Goal: Leave review/rating: Share an evaluation or opinion about a product, service, or content

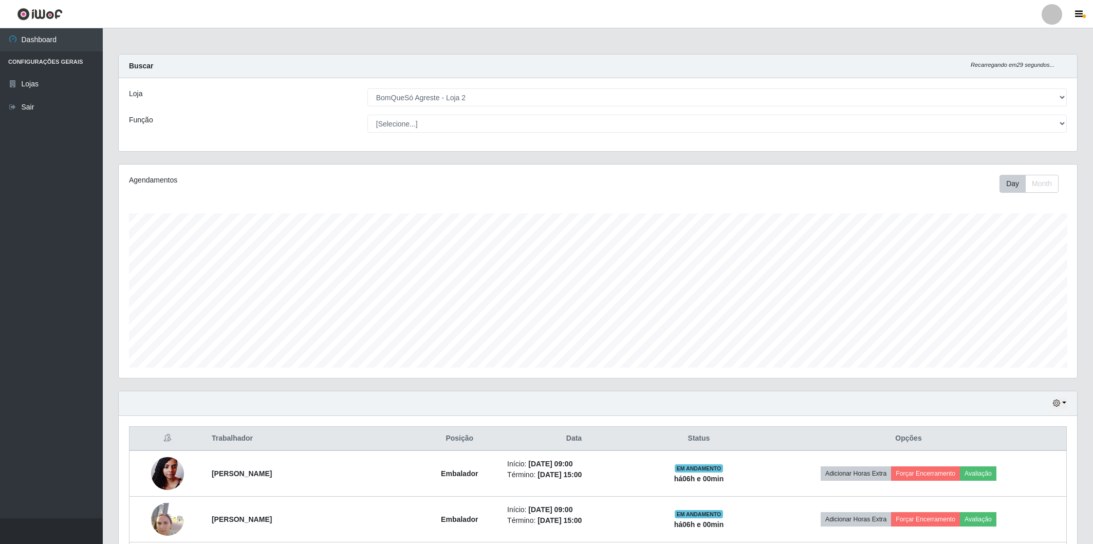
select select "214"
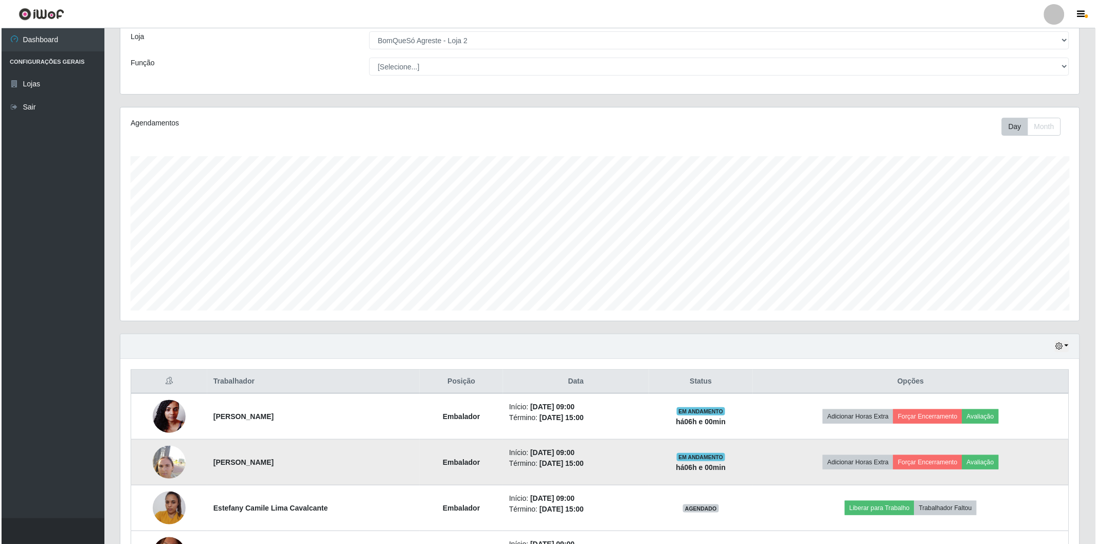
scroll to position [228, 0]
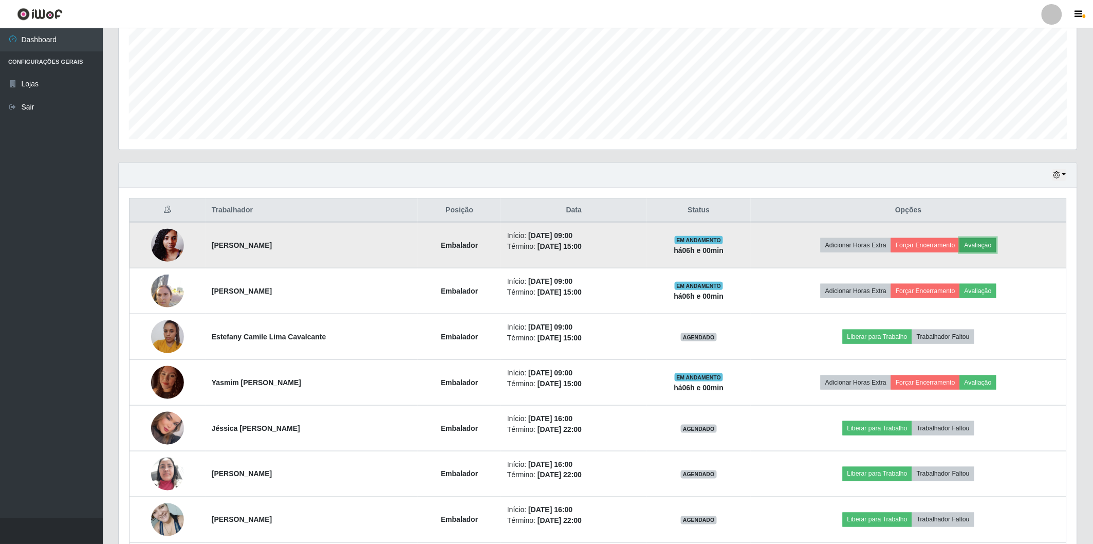
click at [995, 247] on button "Avaliação" at bounding box center [978, 245] width 36 height 14
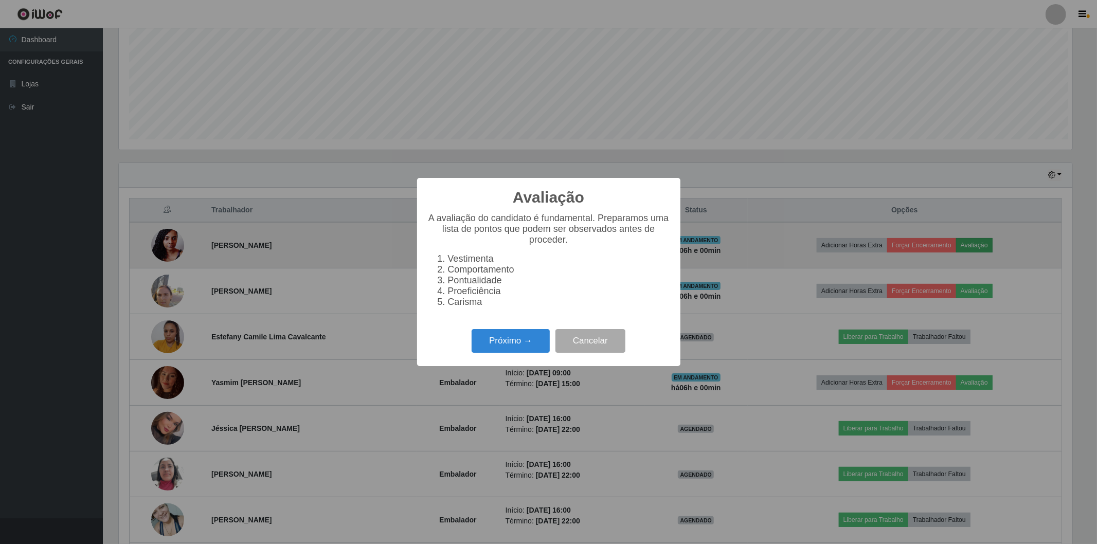
scroll to position [213, 953]
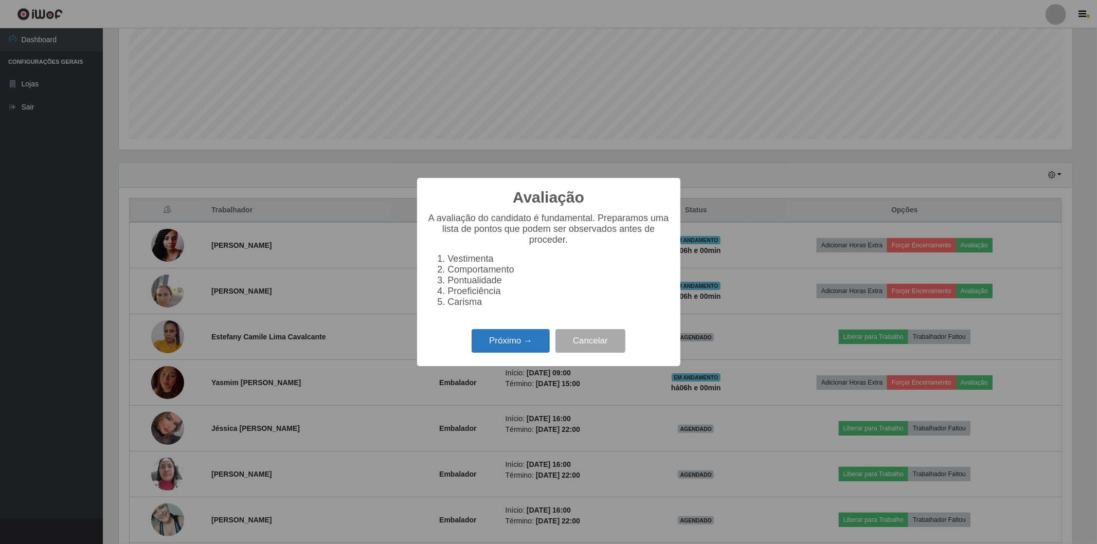
click at [484, 345] on button "Próximo →" at bounding box center [510, 341] width 78 height 24
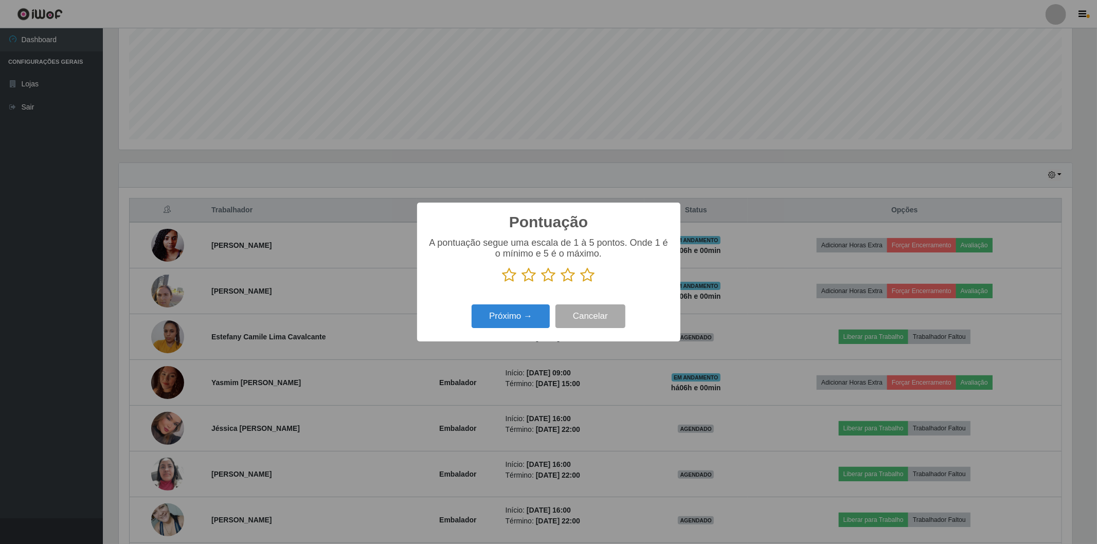
scroll to position [513862, 513123]
click at [593, 274] on icon at bounding box center [587, 274] width 14 height 15
click at [580, 283] on input "radio" at bounding box center [580, 283] width 0 height 0
click at [527, 322] on button "Próximo →" at bounding box center [510, 316] width 78 height 24
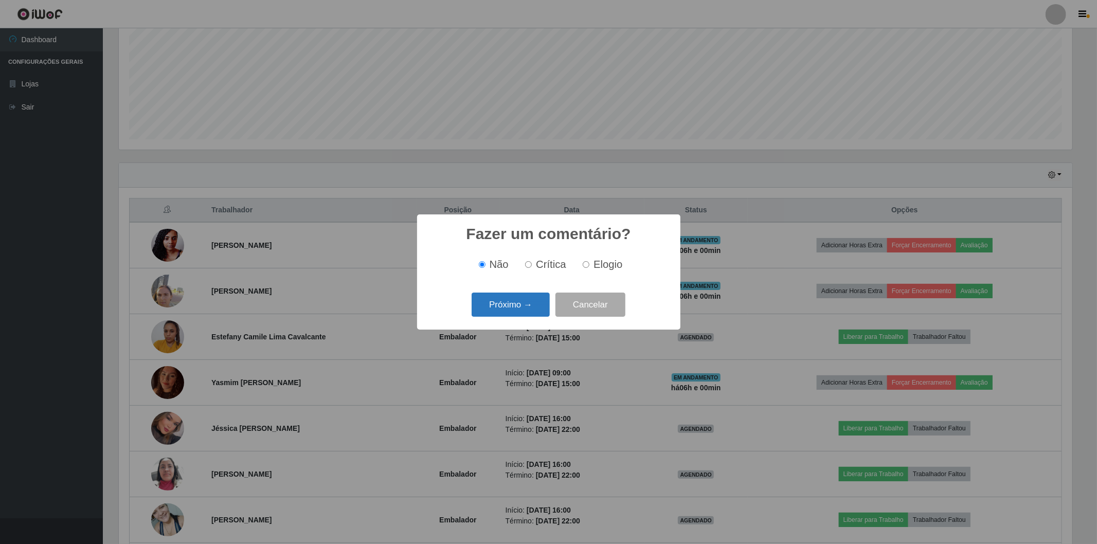
click at [509, 305] on button "Próximo →" at bounding box center [510, 305] width 78 height 24
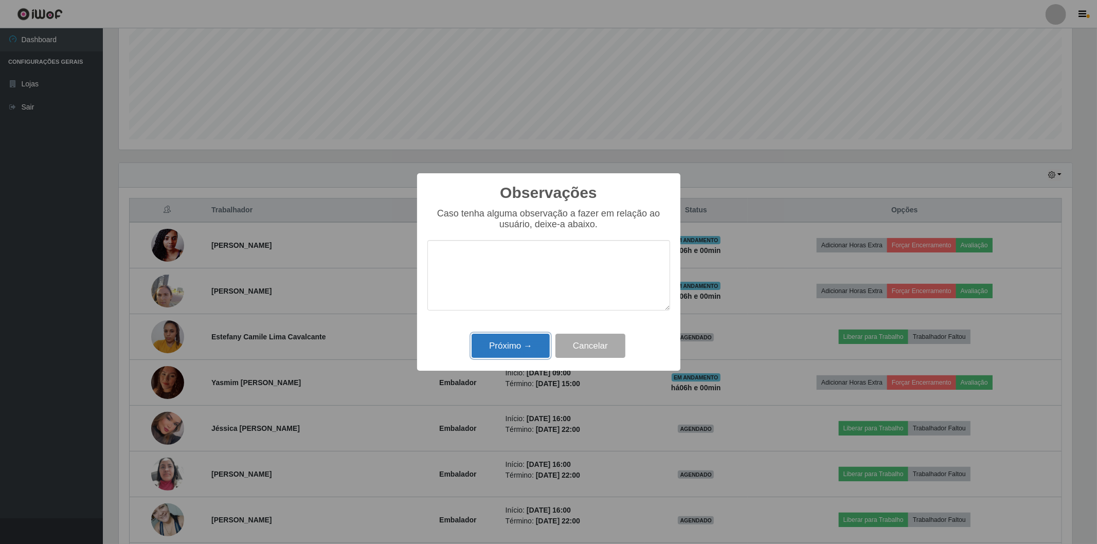
click at [504, 354] on button "Próximo →" at bounding box center [510, 346] width 78 height 24
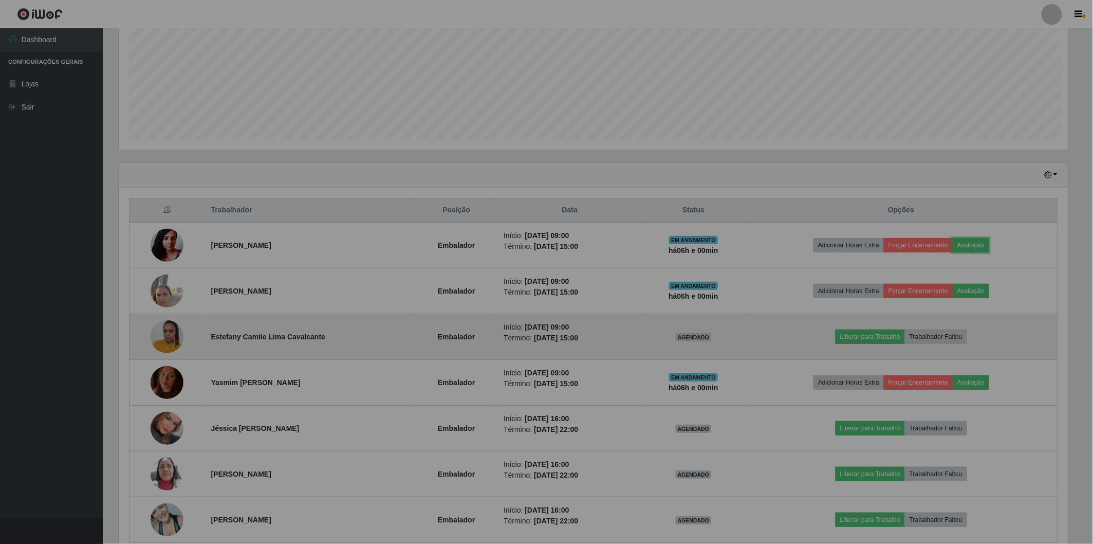
scroll to position [213, 959]
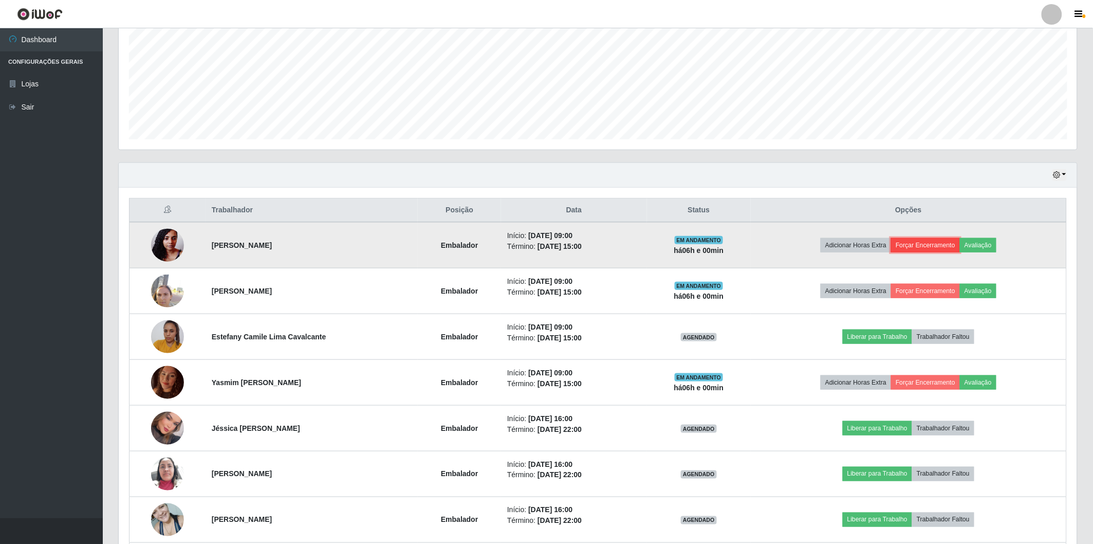
click at [916, 242] on button "Forçar Encerramento" at bounding box center [925, 245] width 69 height 14
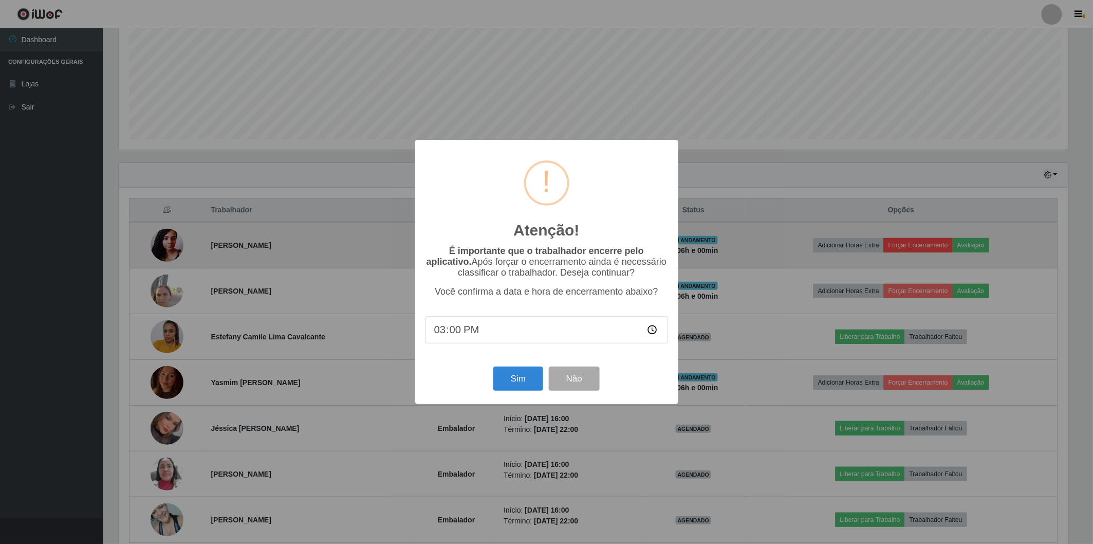
scroll to position [213, 953]
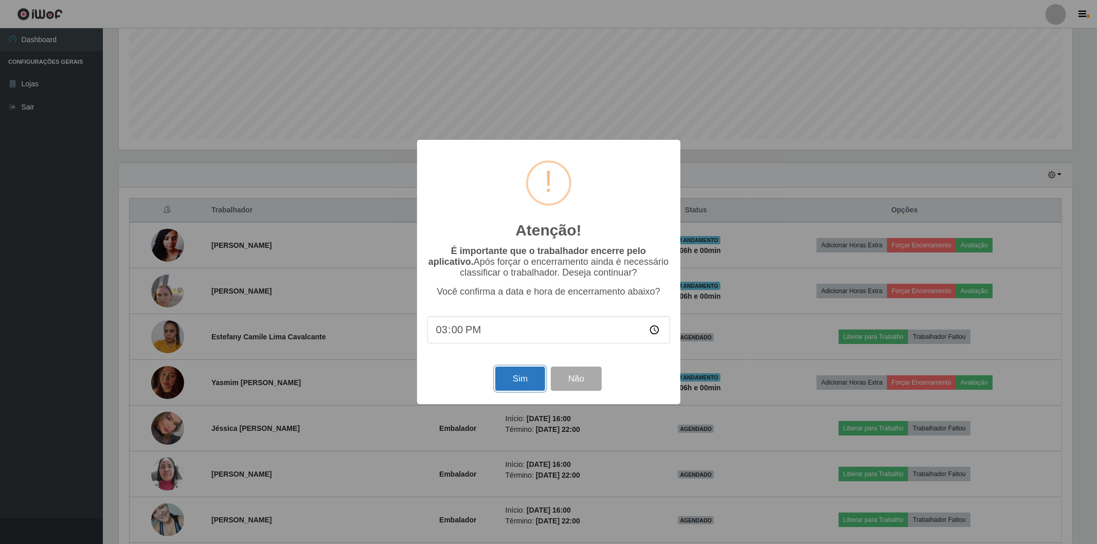
click at [507, 376] on button "Sim" at bounding box center [520, 379] width 50 height 24
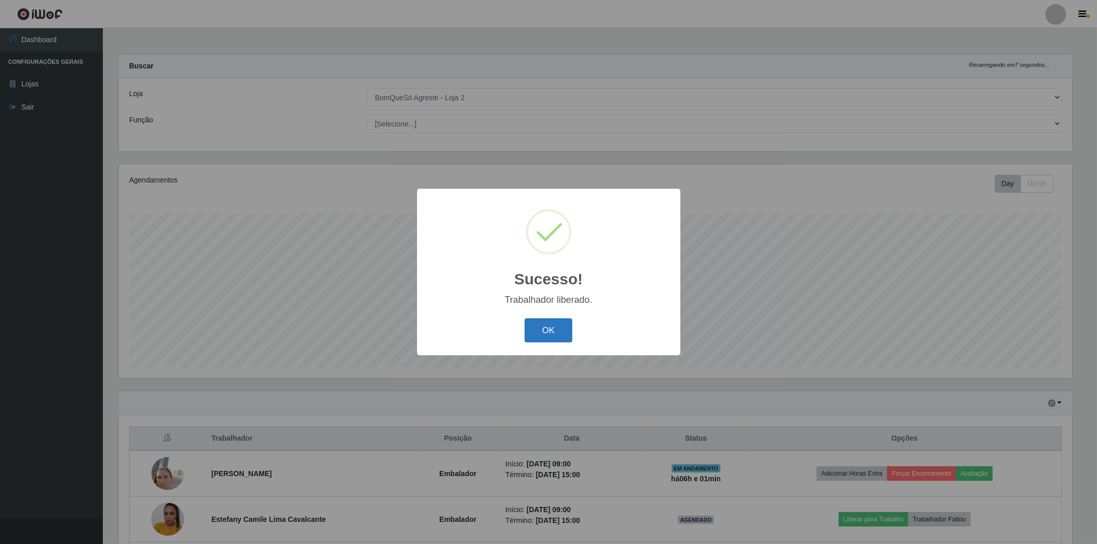
click at [541, 331] on button "OK" at bounding box center [548, 330] width 48 height 24
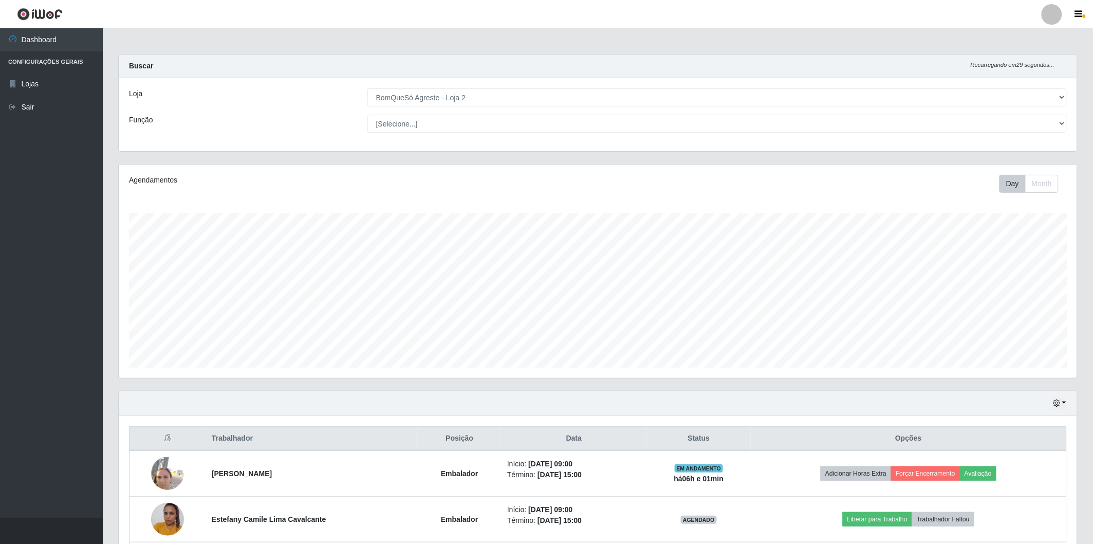
scroll to position [114, 0]
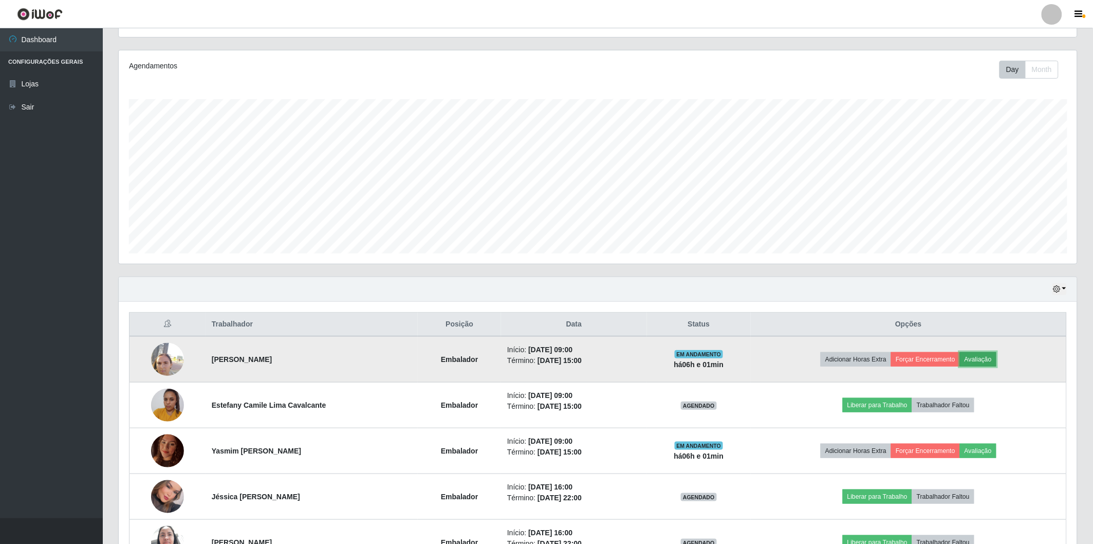
click at [976, 357] on button "Avaliação" at bounding box center [978, 359] width 36 height 14
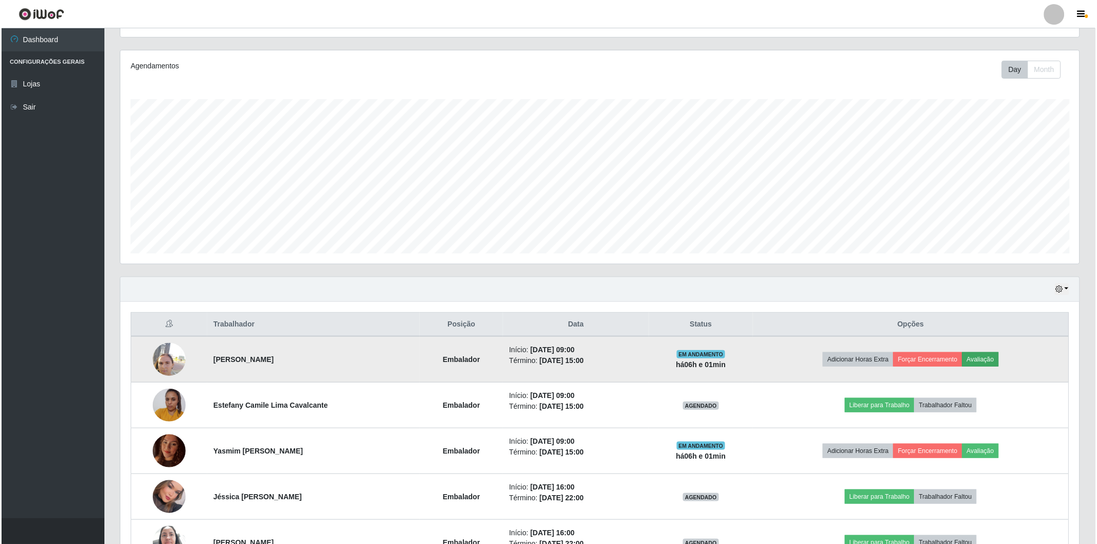
scroll to position [213, 953]
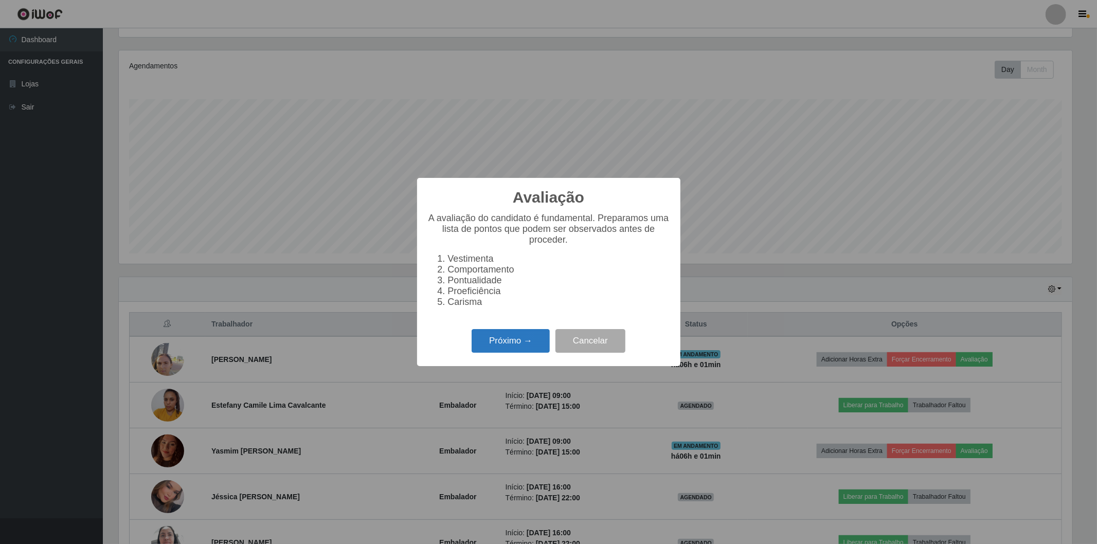
click at [504, 345] on button "Próximo →" at bounding box center [510, 341] width 78 height 24
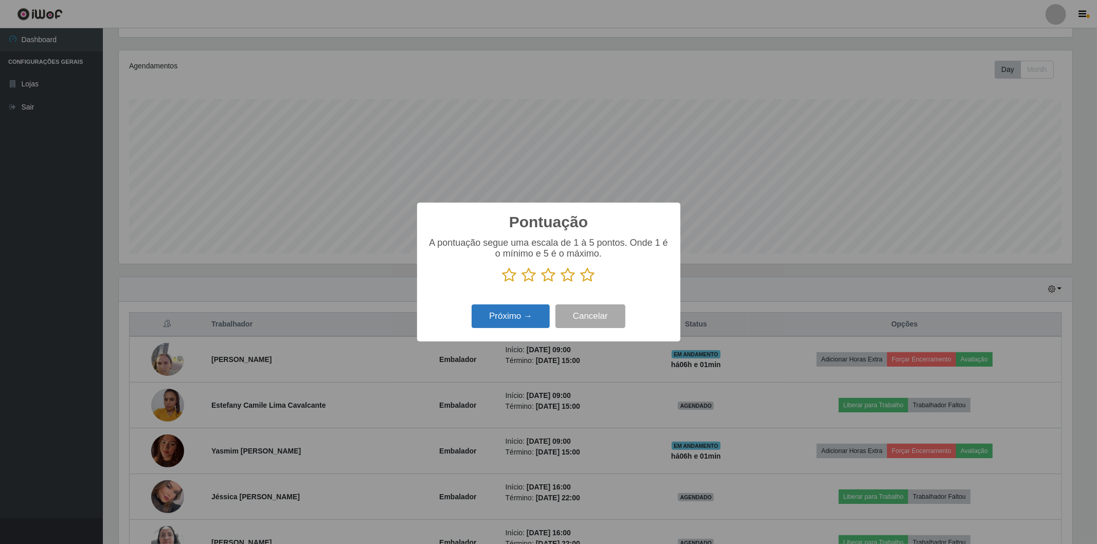
click at [503, 313] on button "Próximo →" at bounding box center [510, 316] width 78 height 24
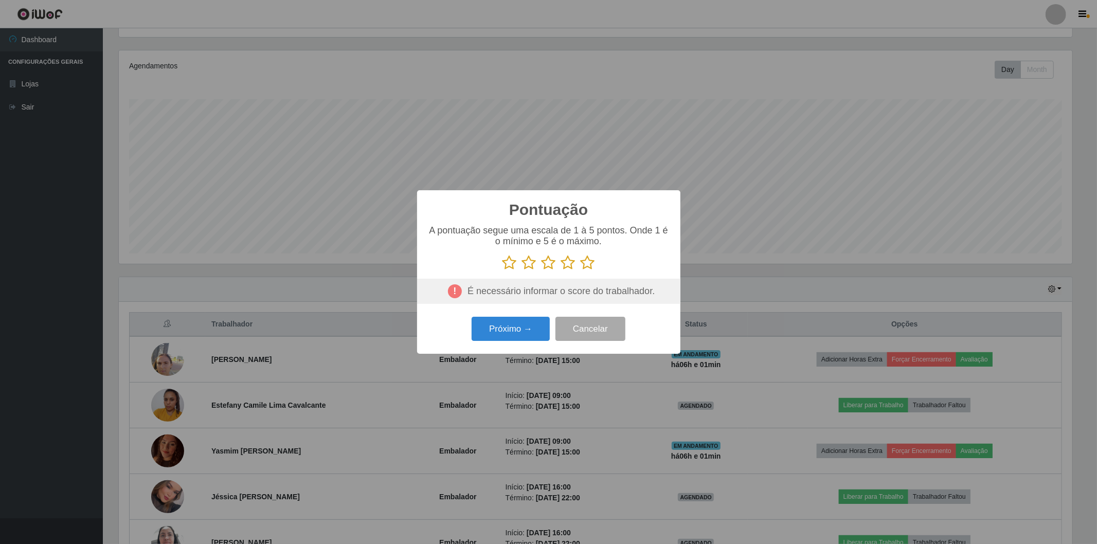
click at [586, 268] on icon at bounding box center [587, 262] width 14 height 15
click at [580, 270] on input "radio" at bounding box center [580, 270] width 0 height 0
click at [515, 331] on button "Próximo →" at bounding box center [510, 329] width 78 height 24
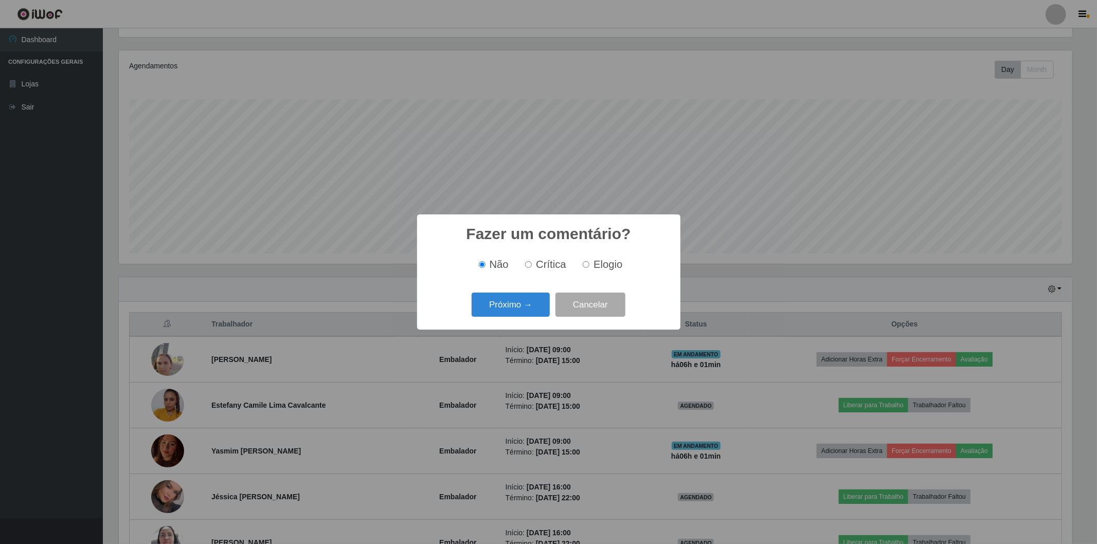
click at [527, 265] on input "Crítica" at bounding box center [528, 264] width 7 height 7
radio input "true"
click at [509, 306] on button "Próximo →" at bounding box center [510, 305] width 78 height 24
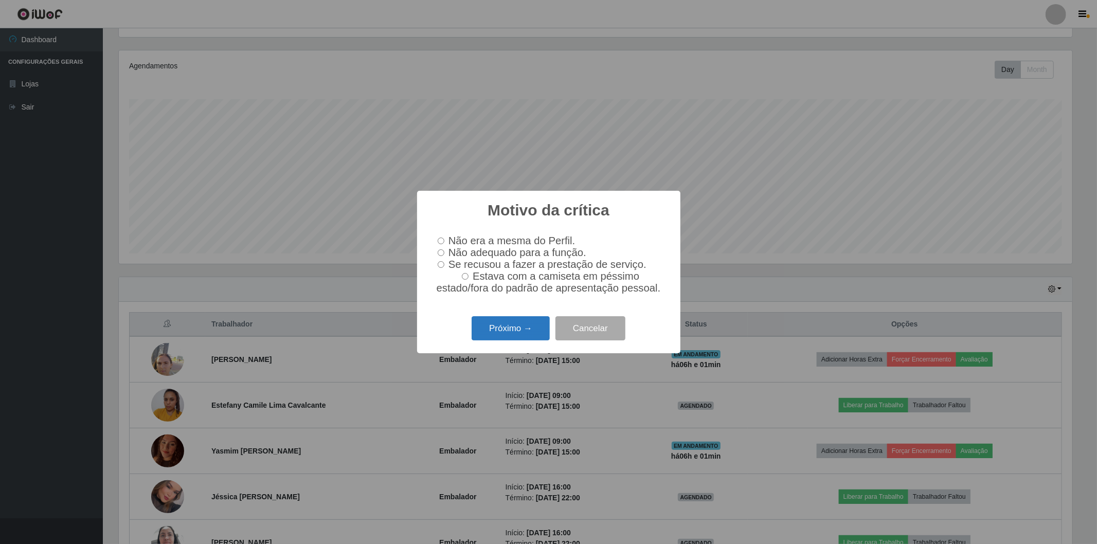
click at [489, 340] on button "Próximo →" at bounding box center [510, 328] width 78 height 24
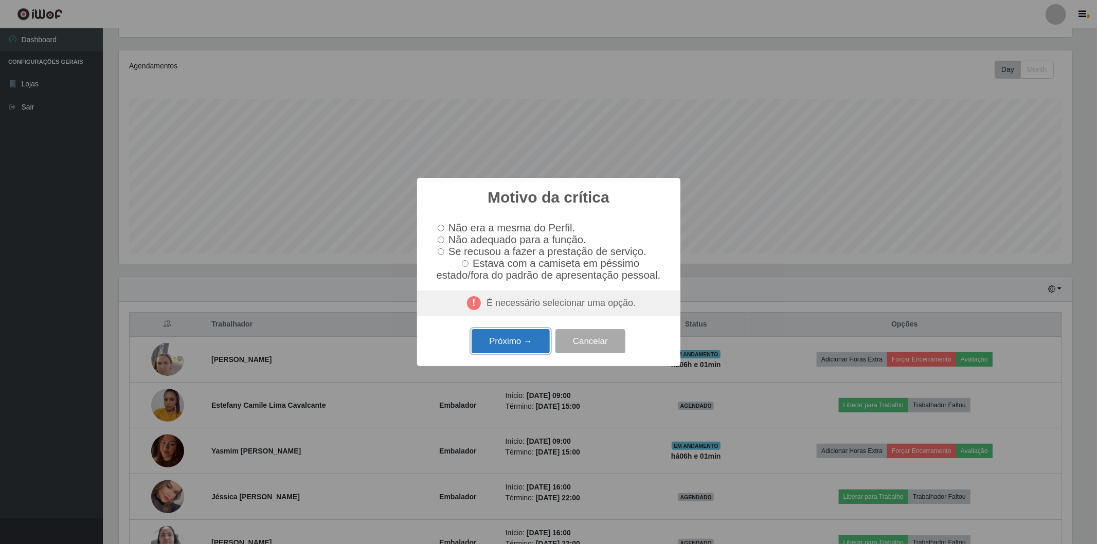
click at [498, 342] on button "Próximo →" at bounding box center [510, 341] width 78 height 24
click at [512, 347] on button "Próximo →" at bounding box center [510, 341] width 78 height 24
click at [593, 347] on button "Cancelar" at bounding box center [590, 341] width 70 height 24
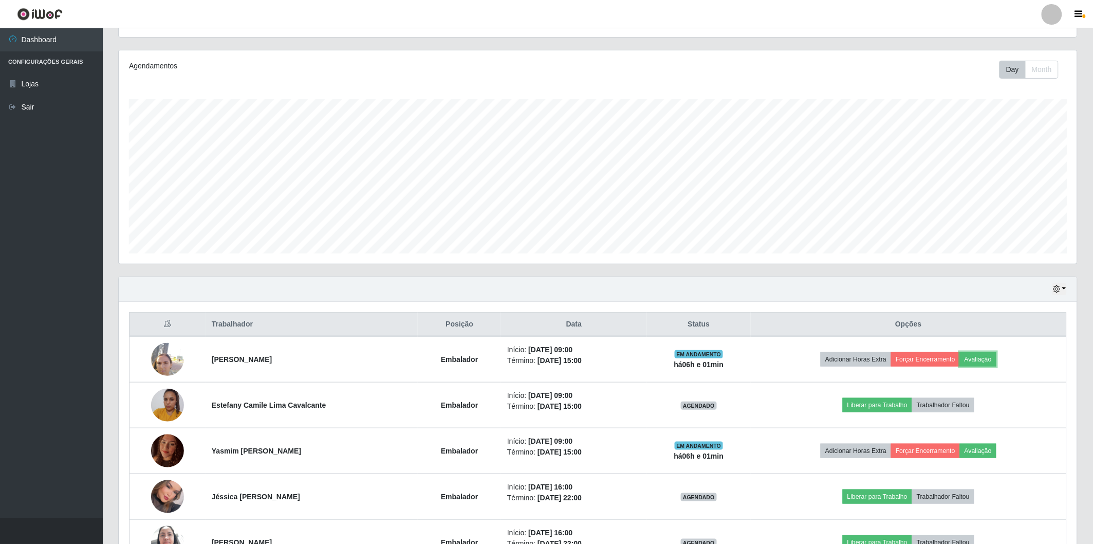
scroll to position [213, 959]
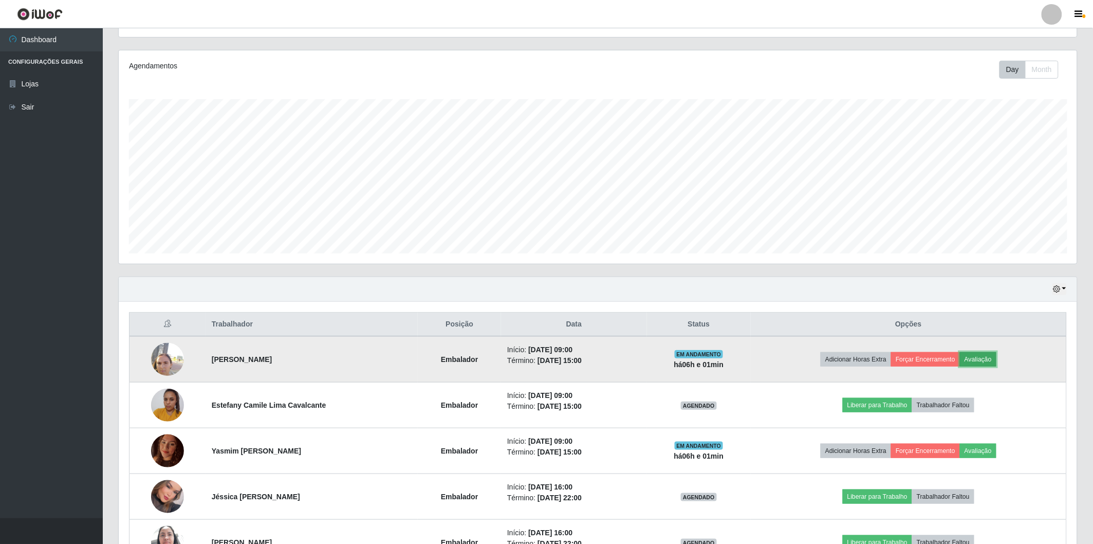
click at [983, 361] on button "Avaliação" at bounding box center [978, 359] width 36 height 14
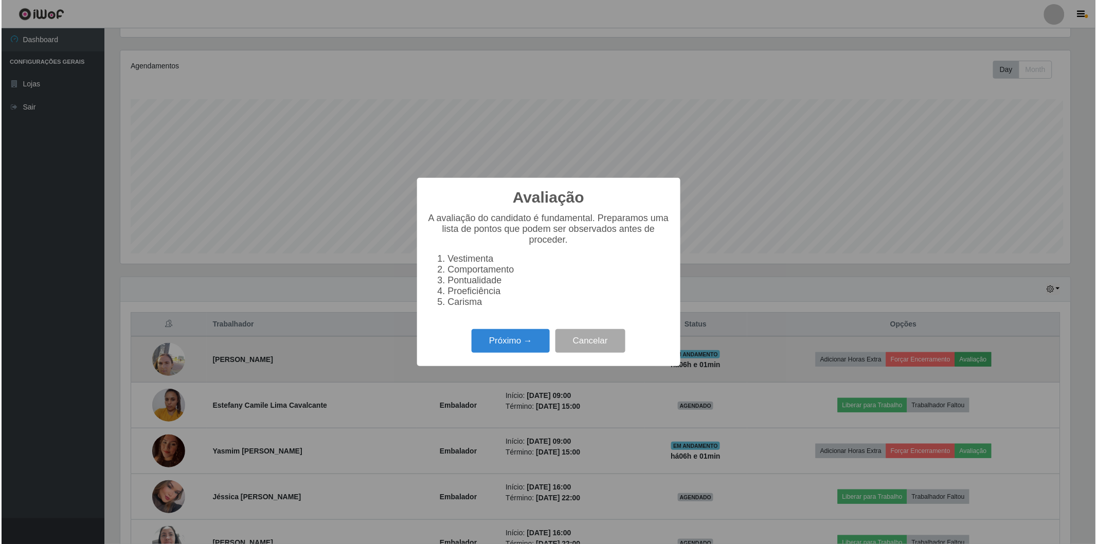
scroll to position [213, 953]
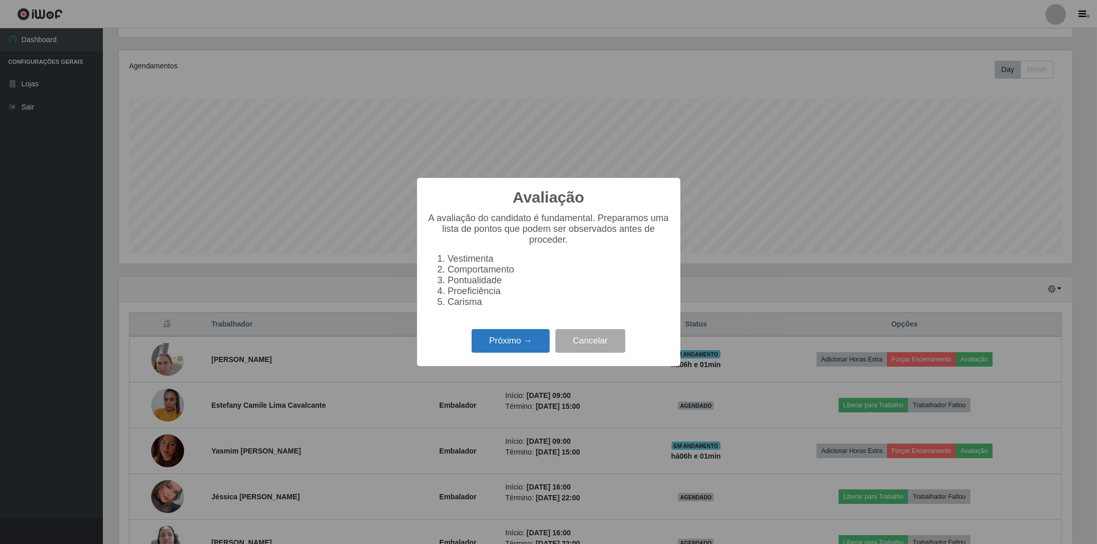
click at [486, 335] on button "Próximo →" at bounding box center [510, 341] width 78 height 24
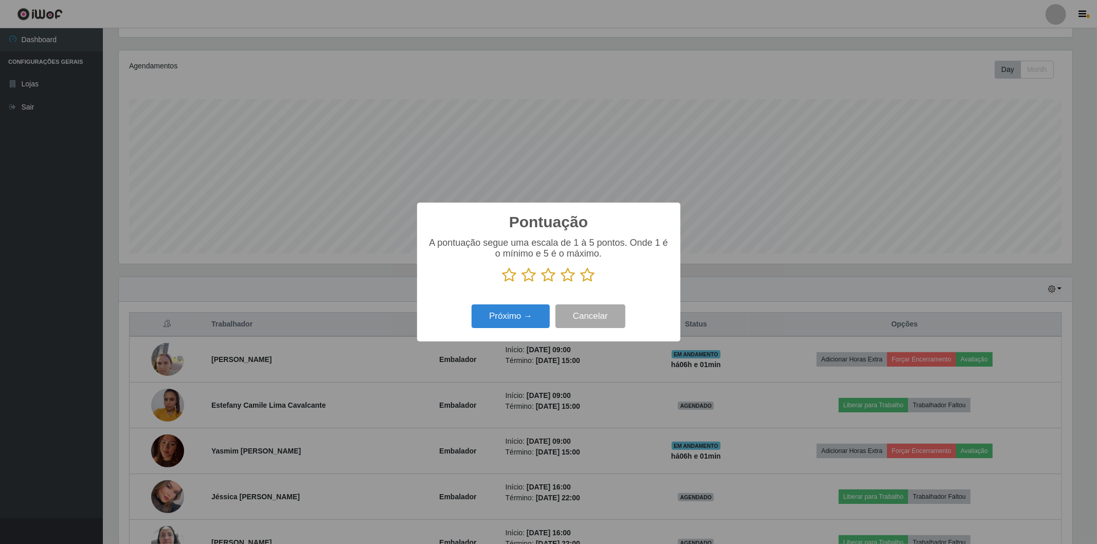
scroll to position [0, 0]
click at [588, 278] on icon at bounding box center [587, 274] width 14 height 15
click at [580, 283] on input "radio" at bounding box center [580, 283] width 0 height 0
click at [516, 322] on button "Próximo →" at bounding box center [510, 316] width 78 height 24
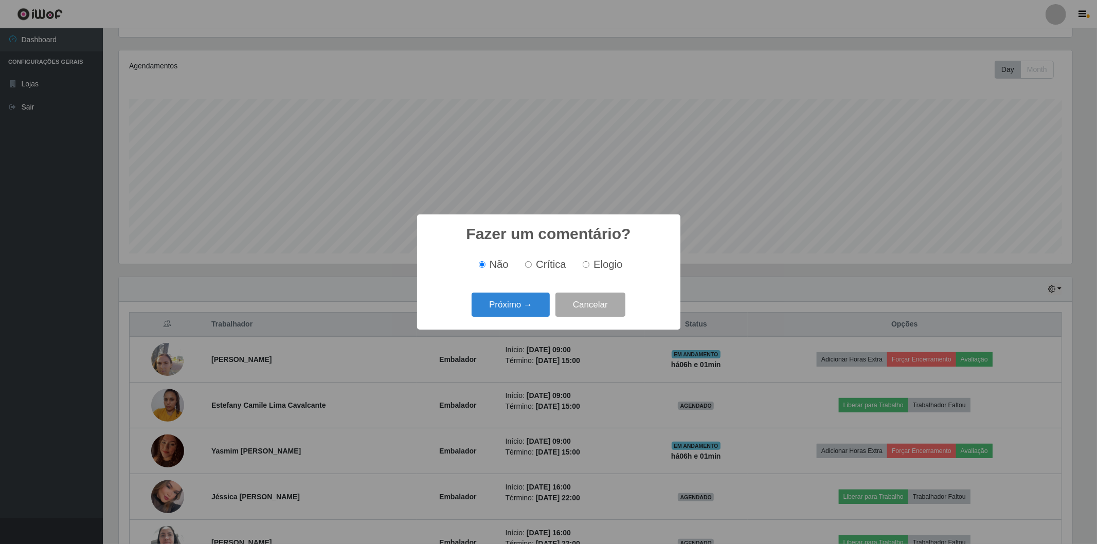
drag, startPoint x: 584, startPoint y: 263, endPoint x: 546, endPoint y: 281, distance: 41.9
click at [584, 263] on input "Elogio" at bounding box center [585, 264] width 7 height 7
radio input "true"
click at [482, 307] on button "Próximo →" at bounding box center [510, 305] width 78 height 24
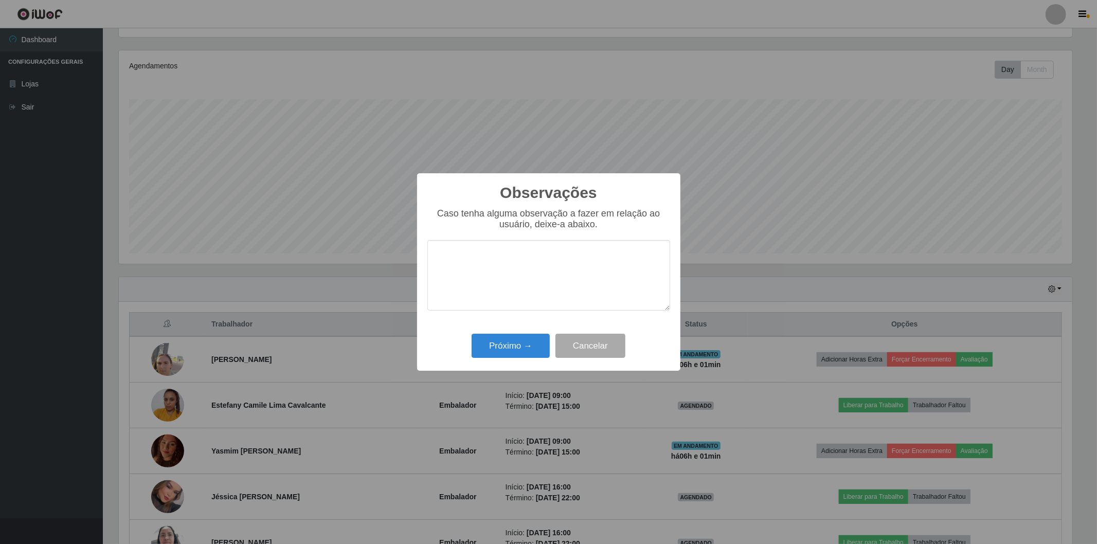
click at [498, 286] on textarea at bounding box center [548, 275] width 243 height 70
type textarea "nota 10"
click at [538, 357] on button "Próximo →" at bounding box center [510, 346] width 78 height 24
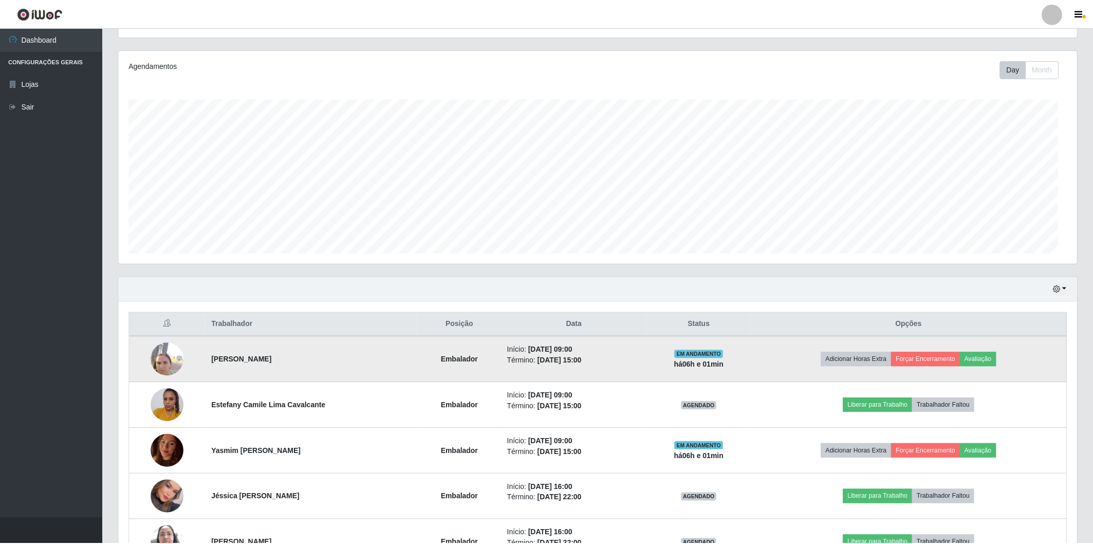
scroll to position [513862, 513117]
click at [946, 353] on button "Forçar Encerramento" at bounding box center [925, 359] width 69 height 14
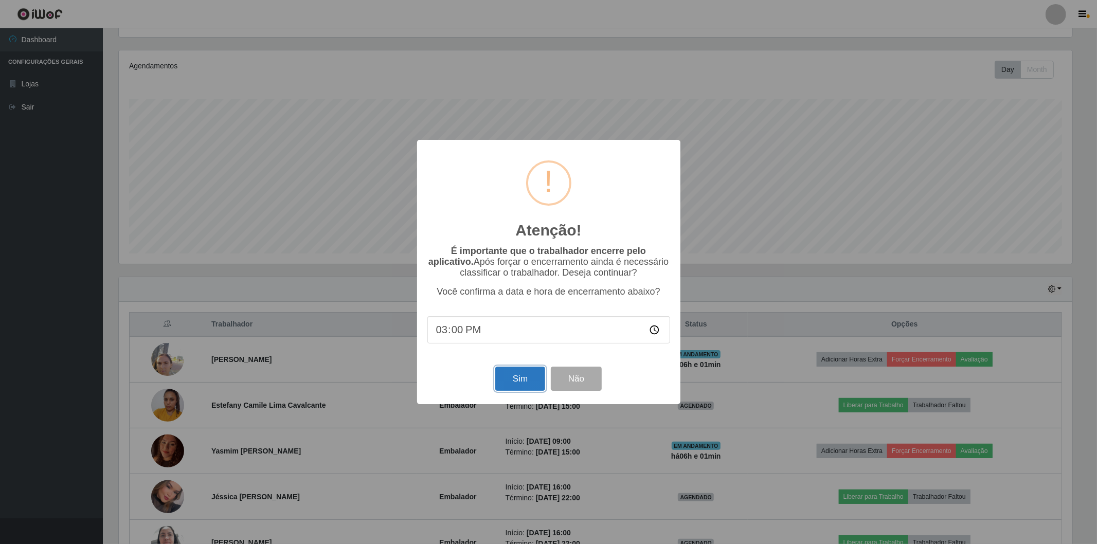
click at [519, 388] on button "Sim" at bounding box center [520, 379] width 50 height 24
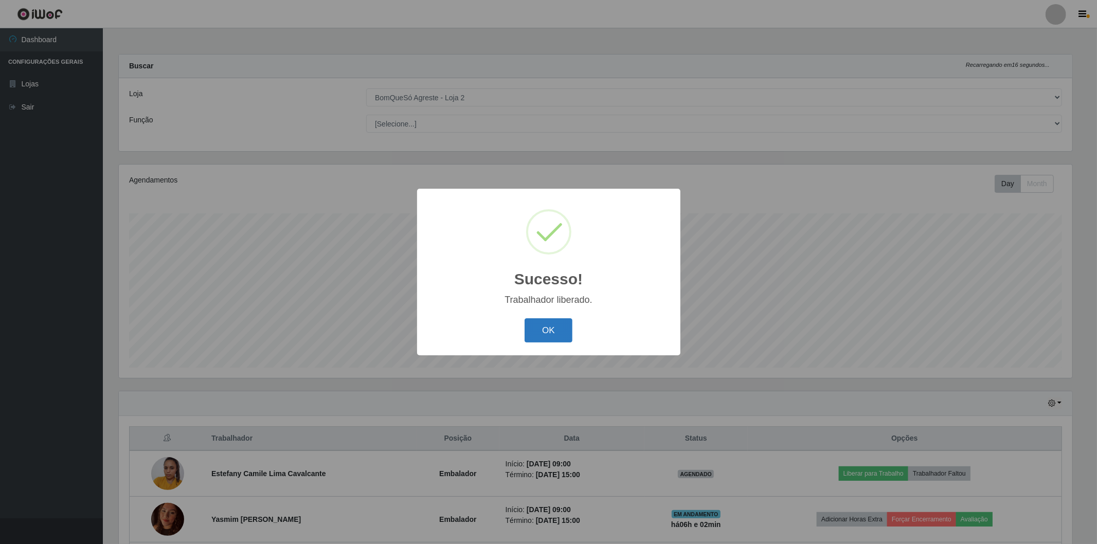
click at [547, 336] on button "OK" at bounding box center [548, 330] width 48 height 24
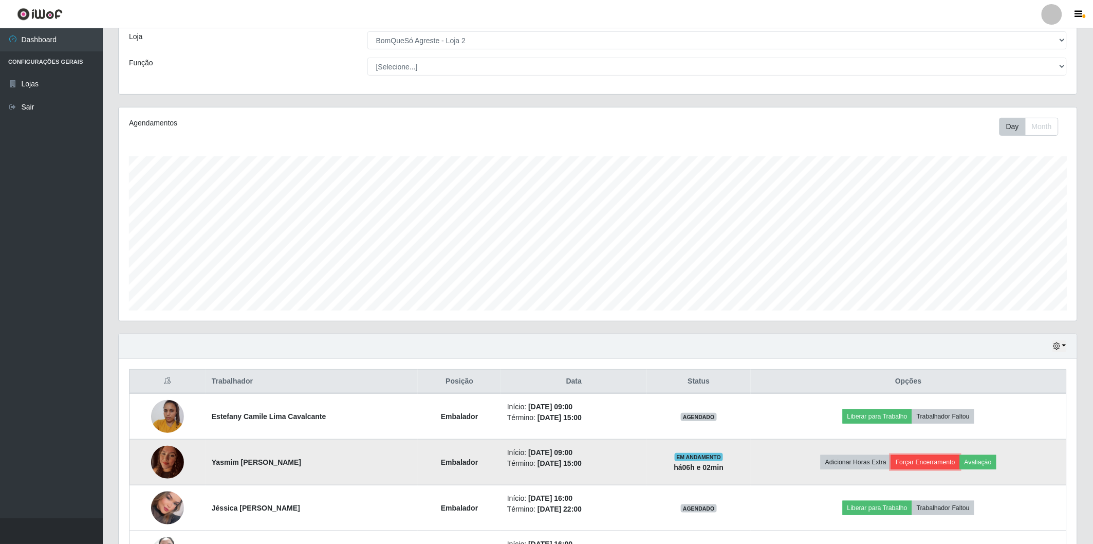
click at [918, 458] on button "Forçar Encerramento" at bounding box center [925, 462] width 69 height 14
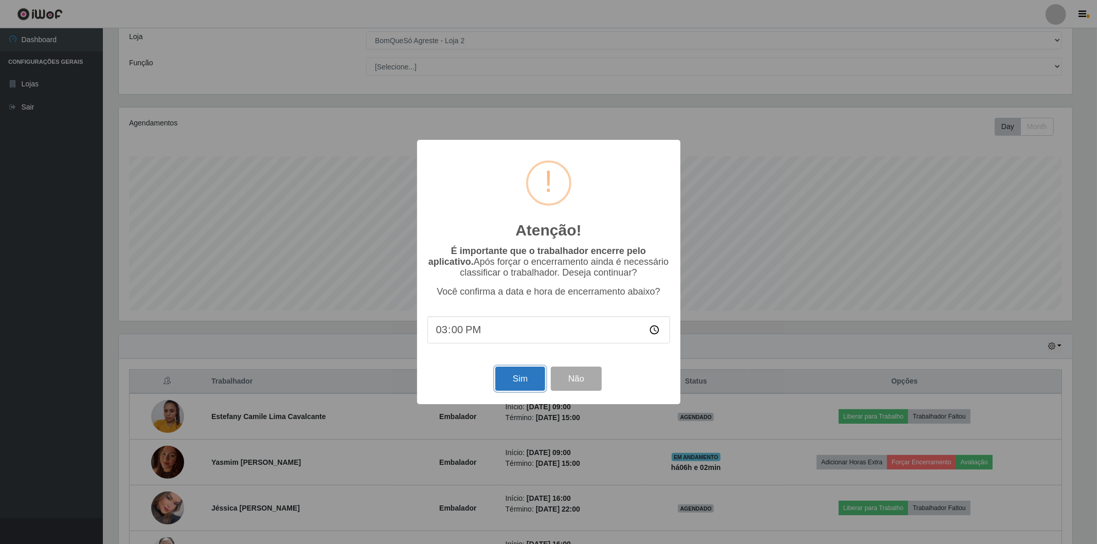
click at [508, 383] on button "Sim" at bounding box center [520, 379] width 50 height 24
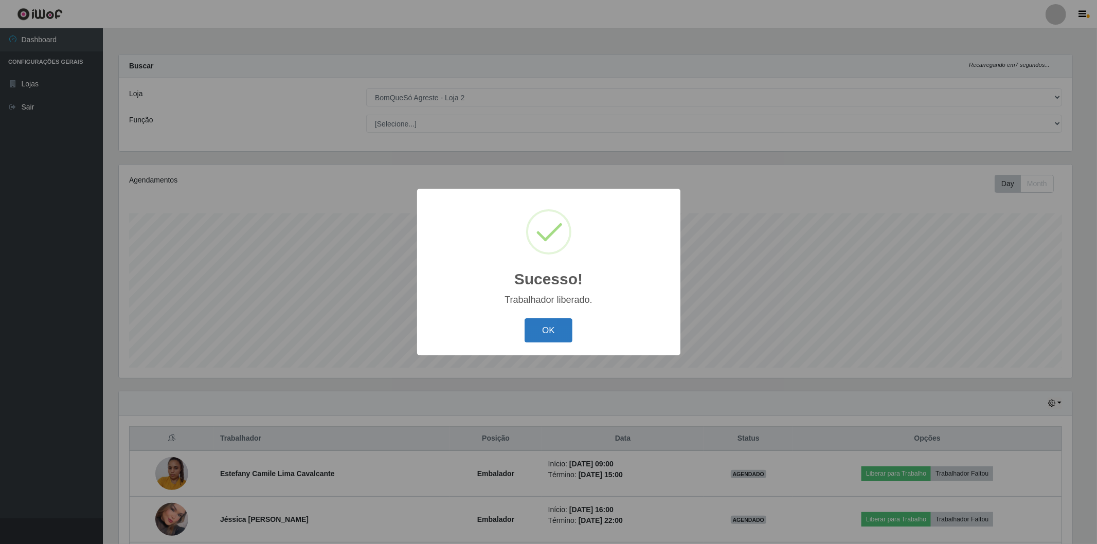
click at [555, 325] on button "OK" at bounding box center [548, 330] width 48 height 24
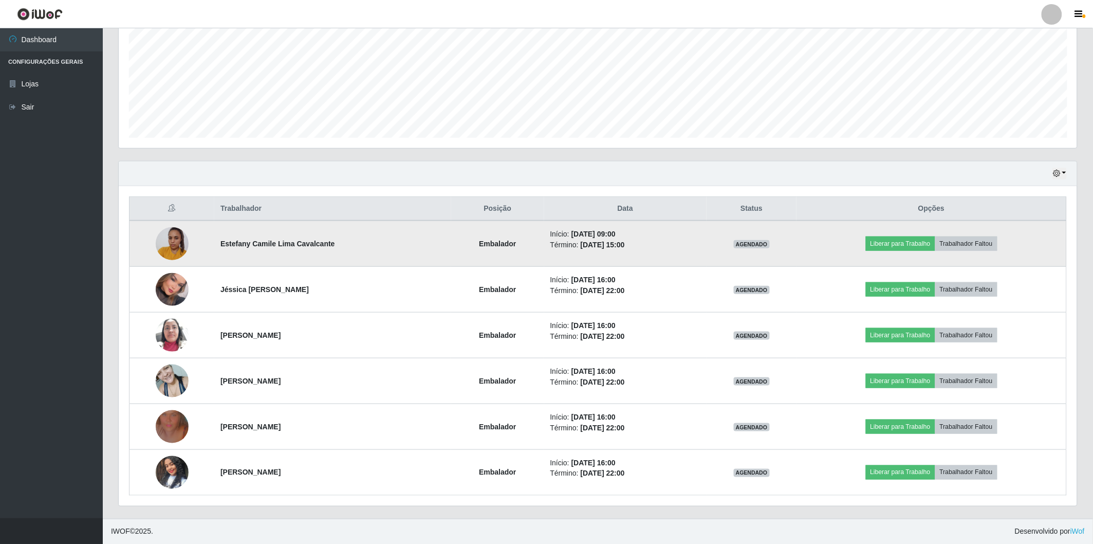
click at [161, 246] on img at bounding box center [172, 244] width 33 height 44
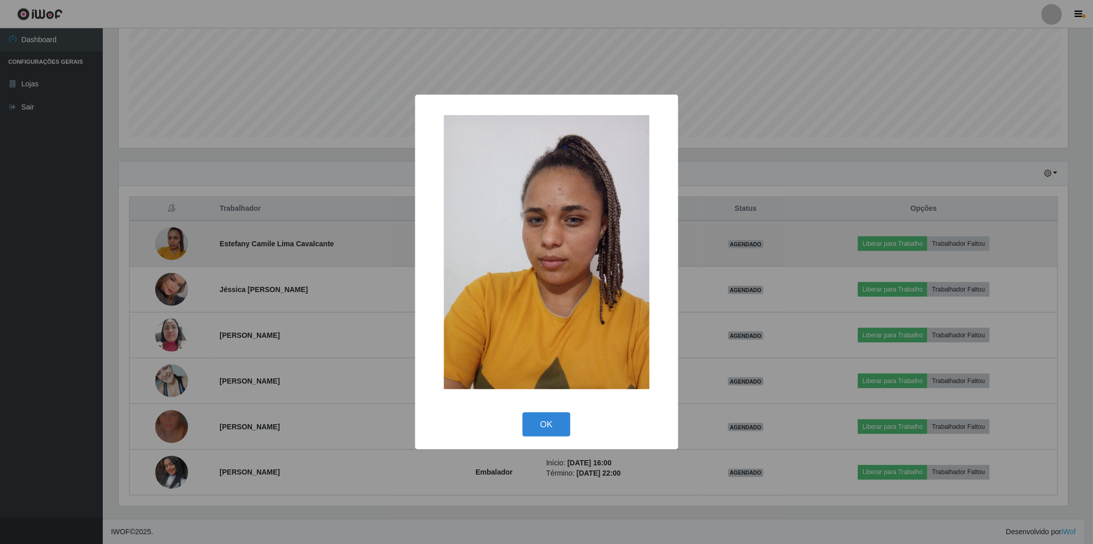
scroll to position [213, 953]
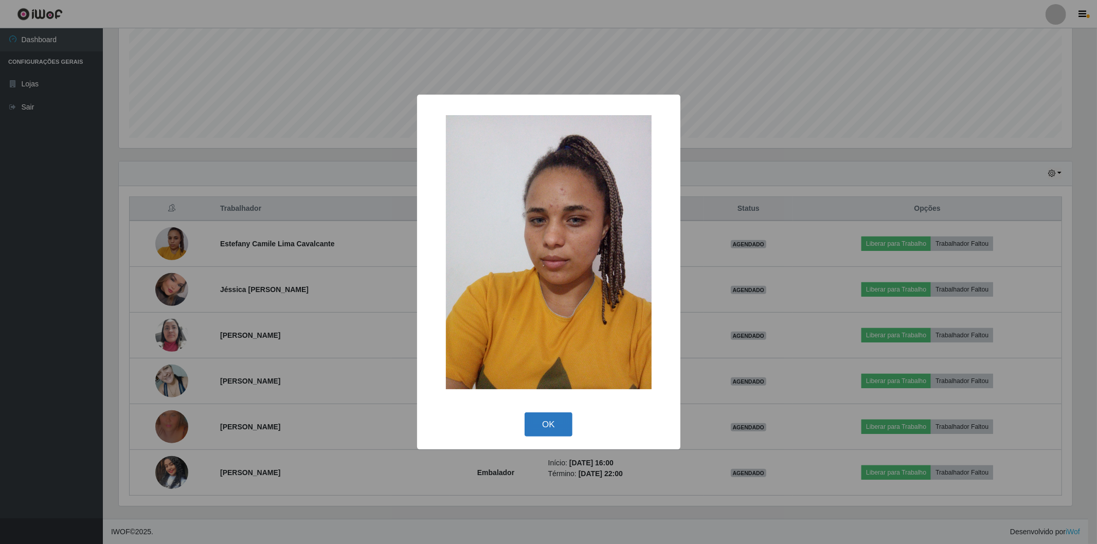
click at [539, 427] on button "OK" at bounding box center [548, 424] width 48 height 24
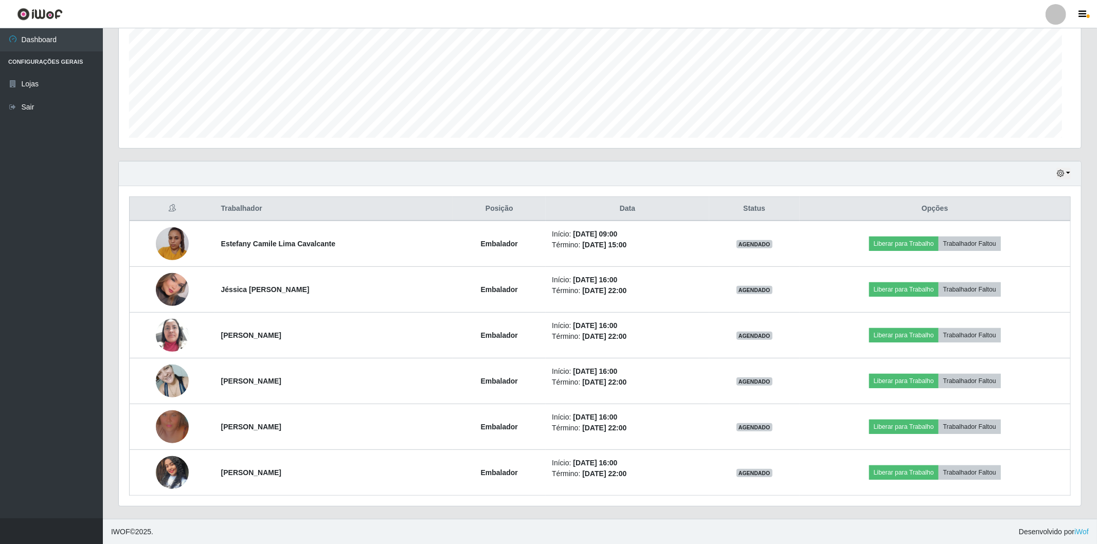
scroll to position [213, 959]
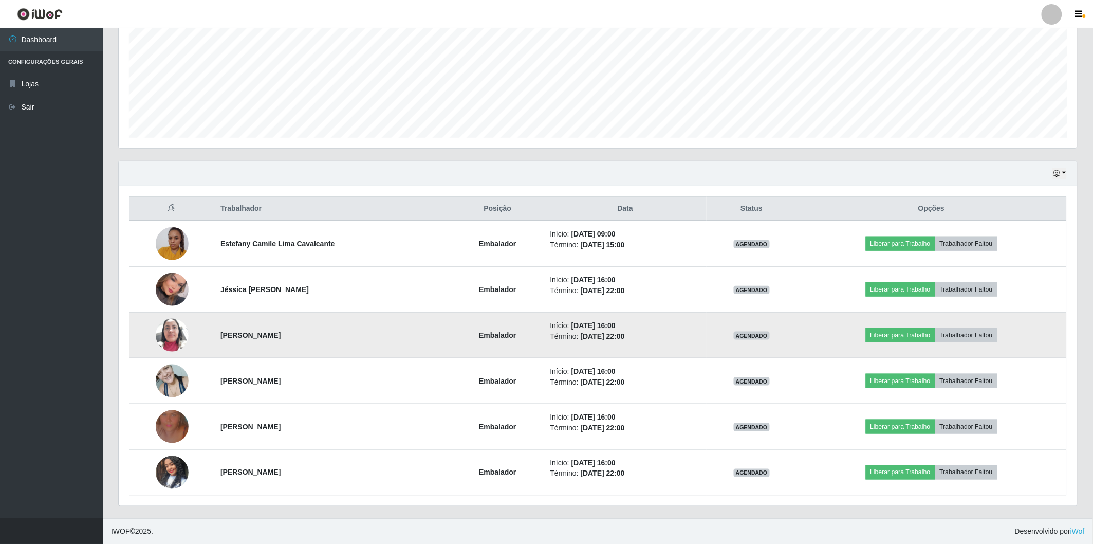
click at [173, 335] on img at bounding box center [172, 335] width 33 height 44
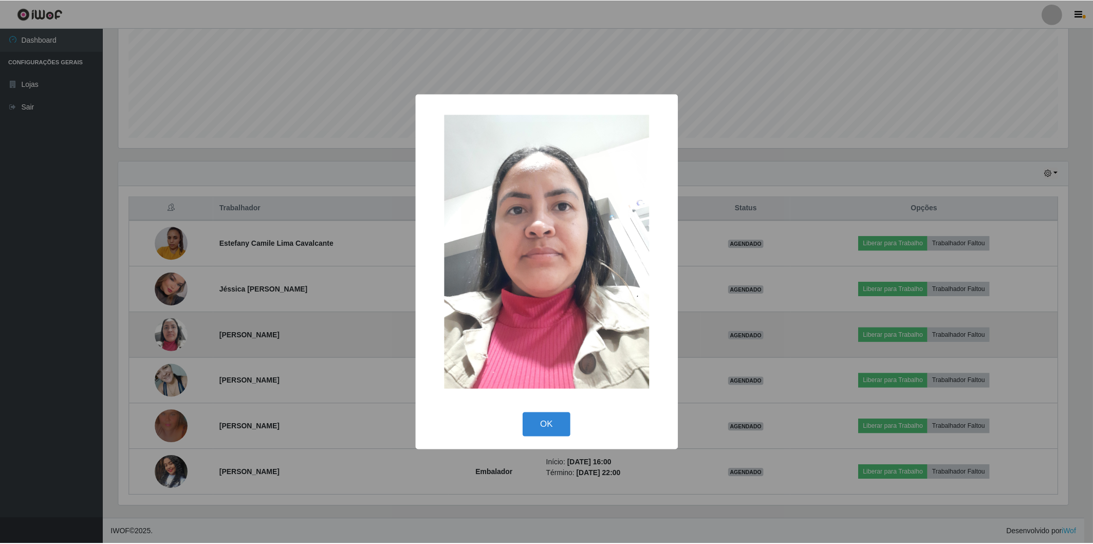
scroll to position [213, 953]
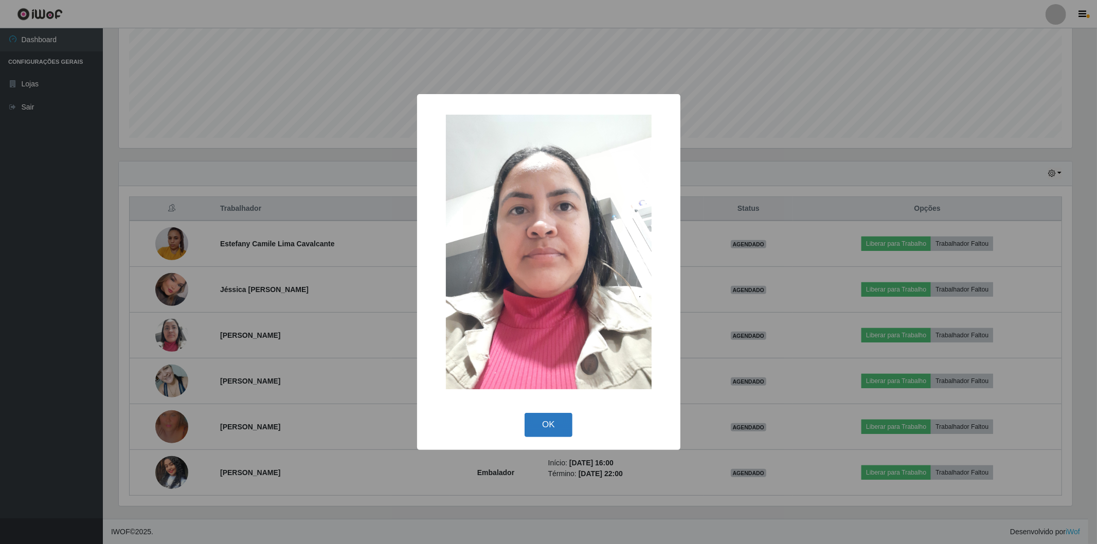
click at [546, 429] on button "OK" at bounding box center [548, 425] width 48 height 24
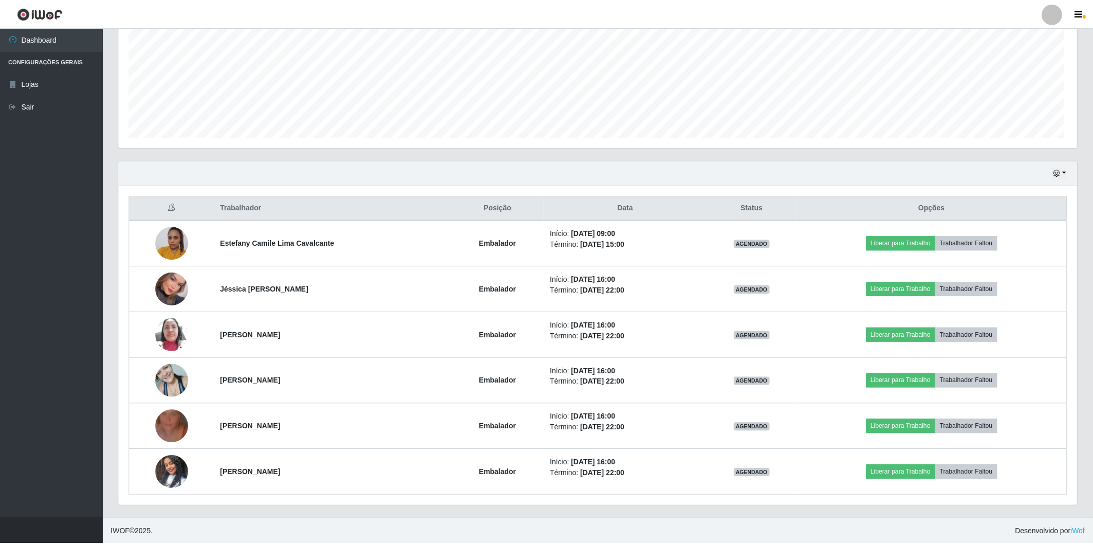
scroll to position [213, 959]
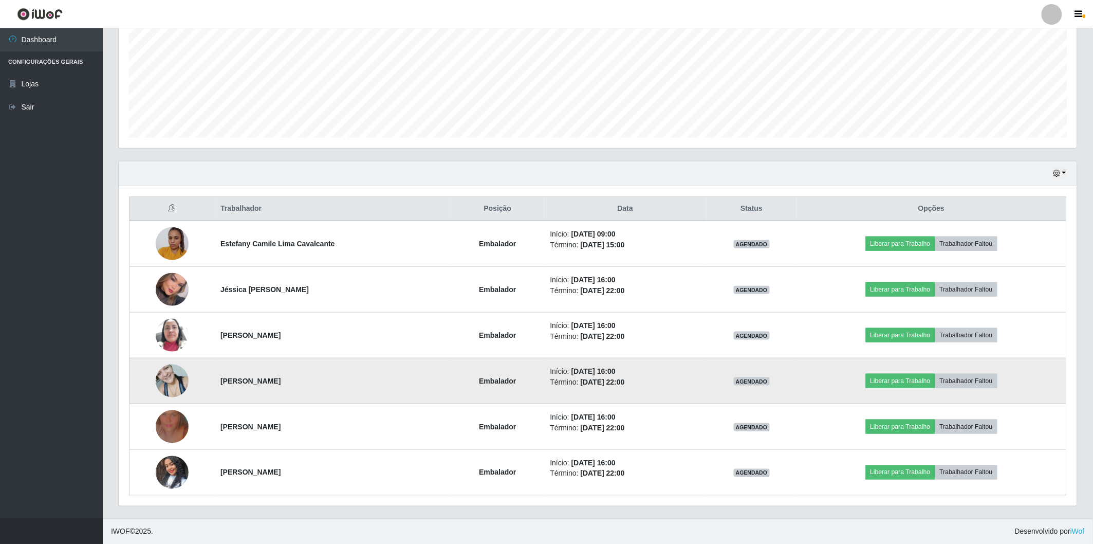
click at [176, 380] on img at bounding box center [172, 381] width 33 height 44
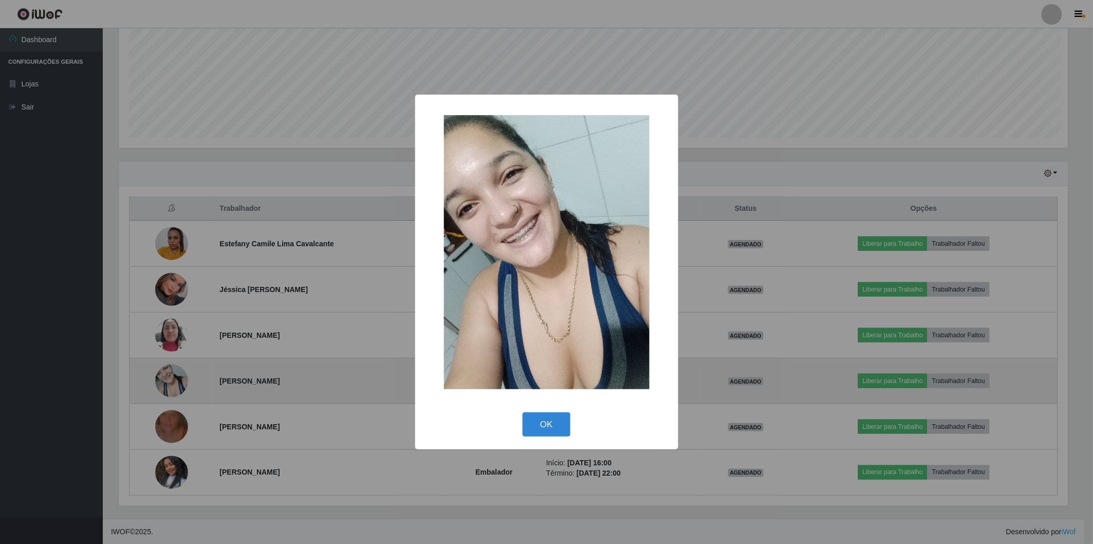
scroll to position [213, 953]
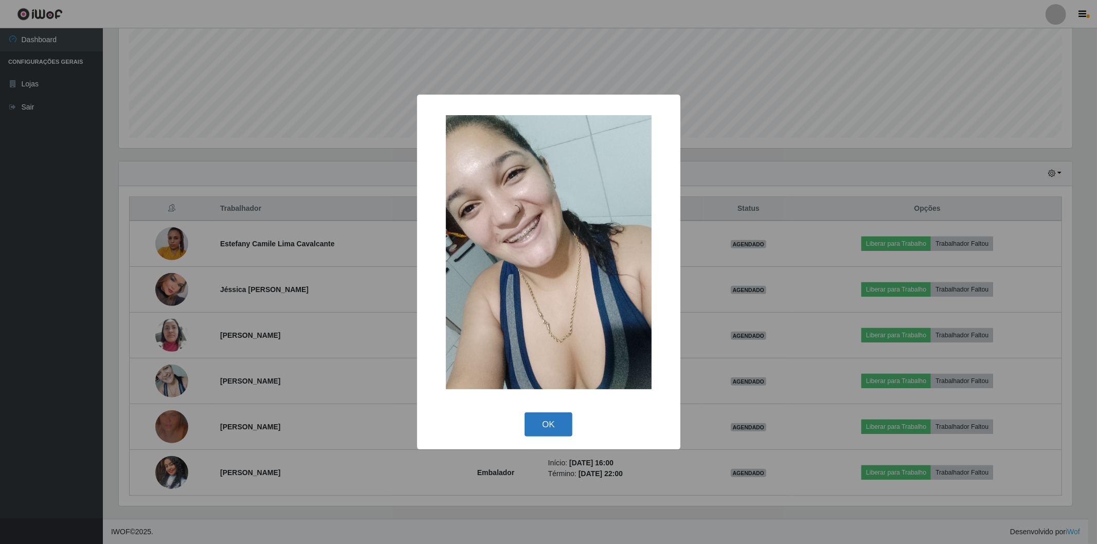
click at [531, 428] on button "OK" at bounding box center [548, 424] width 48 height 24
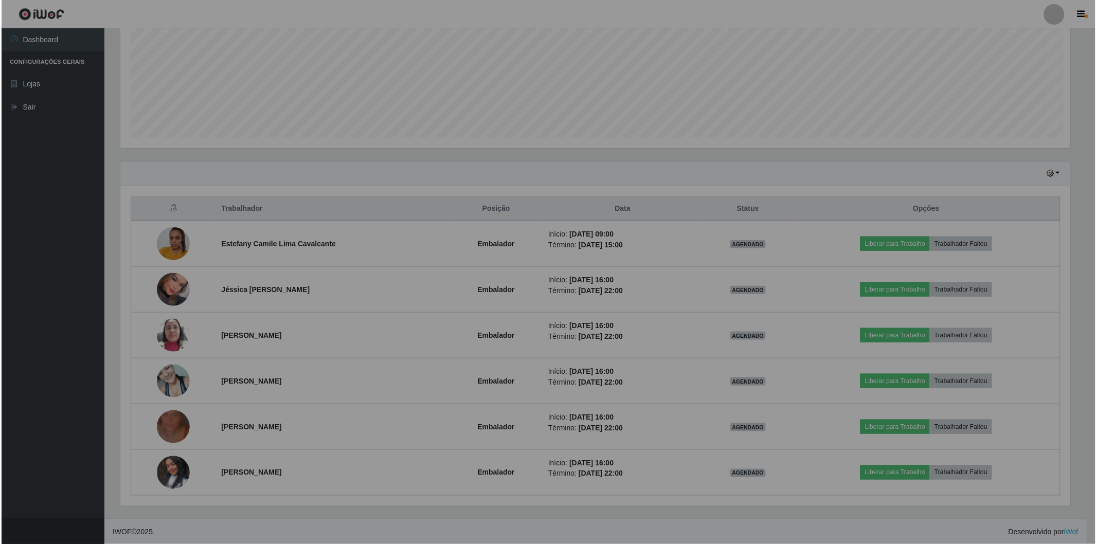
scroll to position [213, 959]
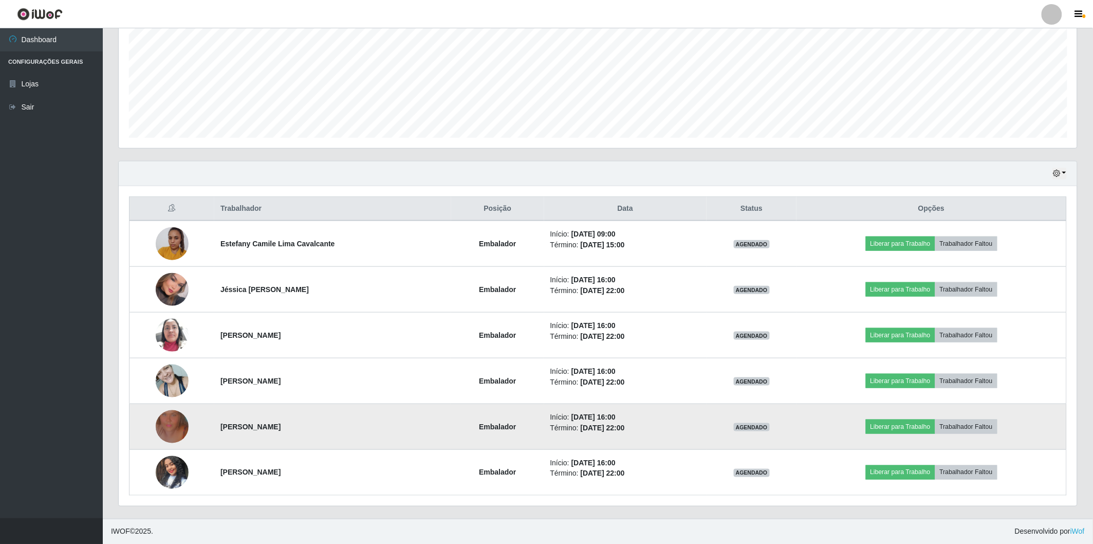
click at [185, 423] on img at bounding box center [172, 426] width 33 height 59
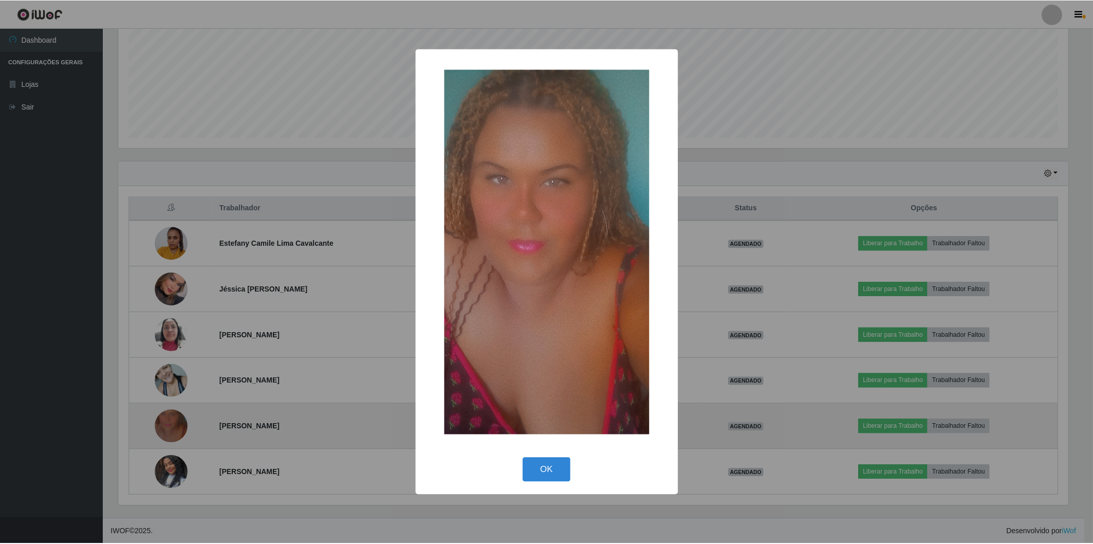
scroll to position [213, 953]
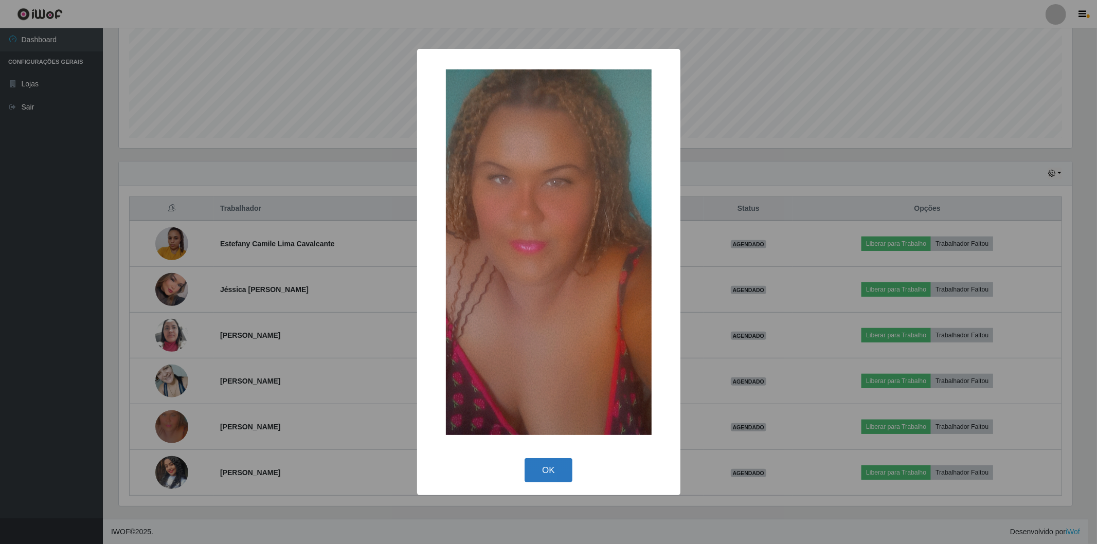
click at [536, 480] on button "OK" at bounding box center [548, 470] width 48 height 24
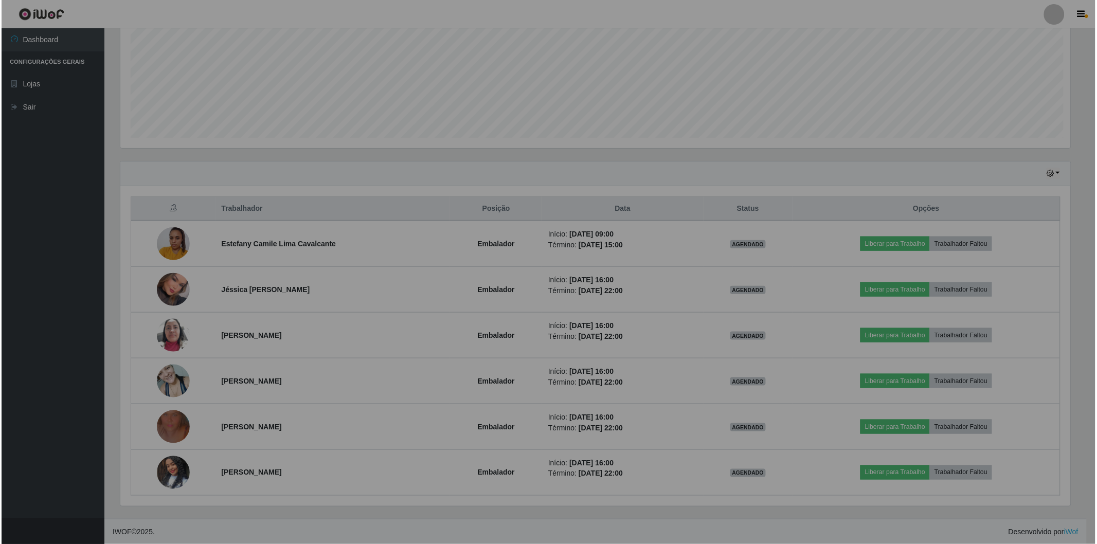
scroll to position [213, 959]
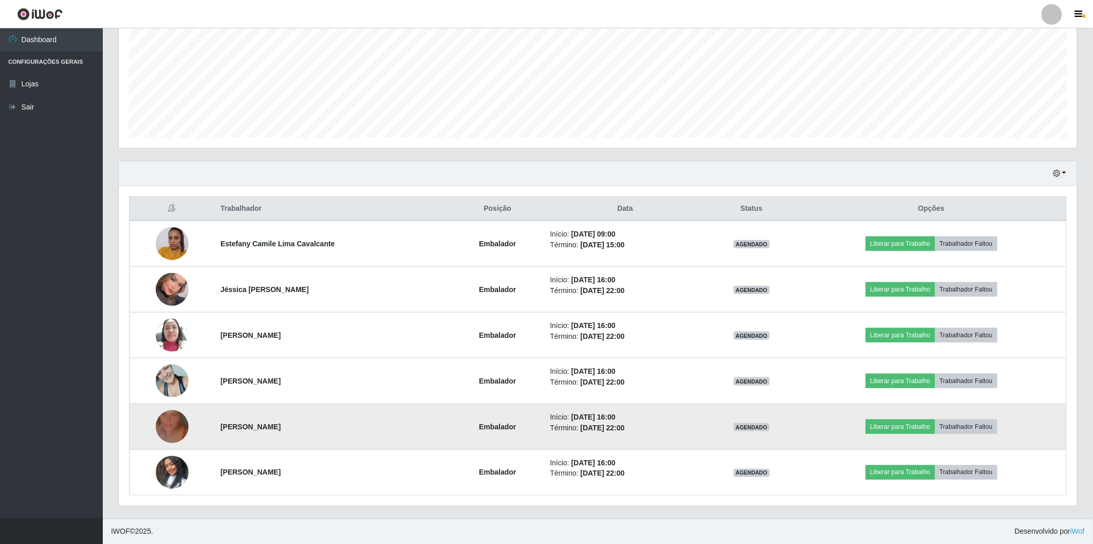
click at [161, 425] on img at bounding box center [172, 426] width 33 height 59
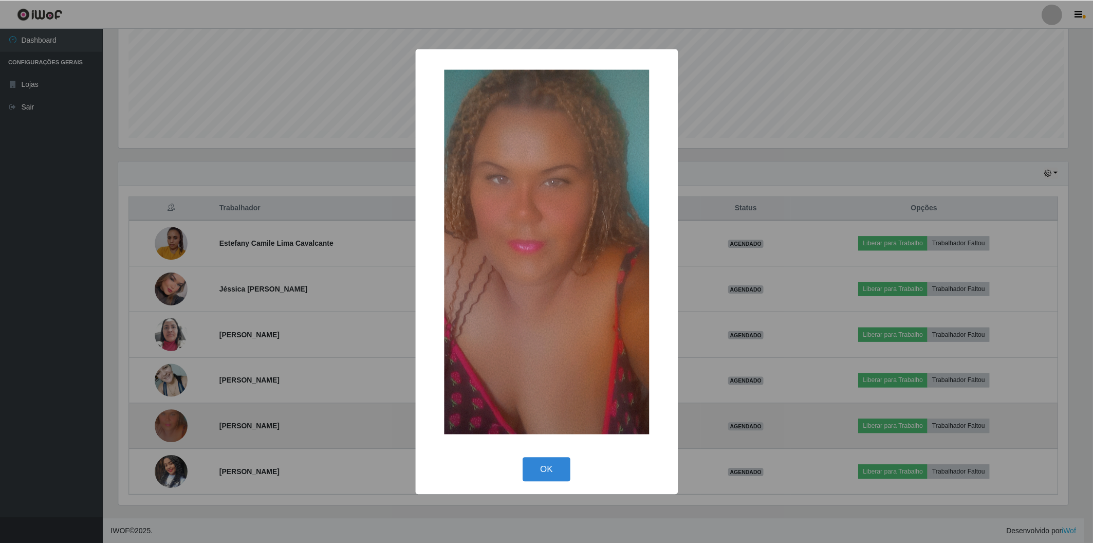
scroll to position [213, 953]
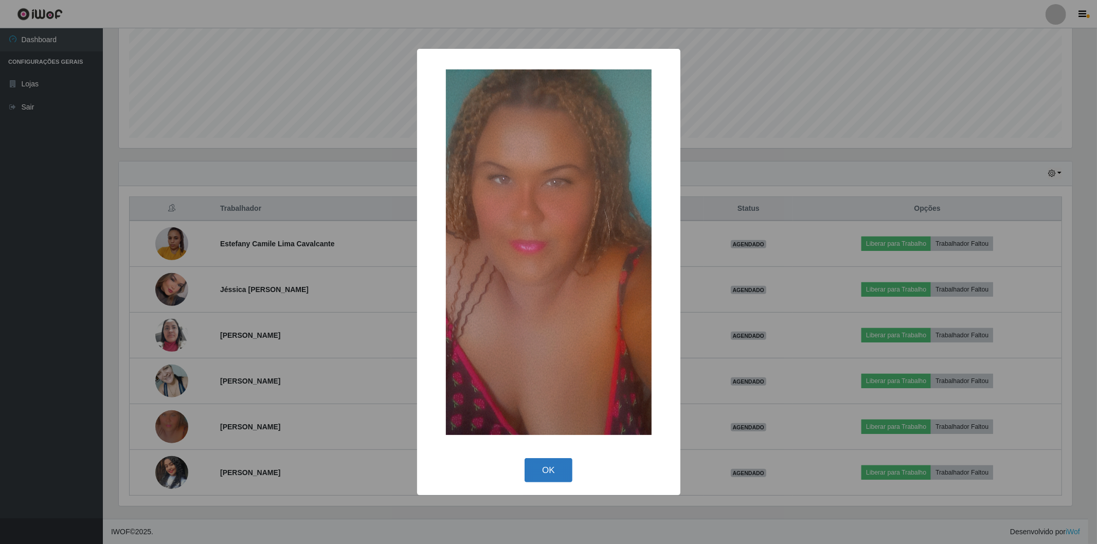
click at [540, 474] on button "OK" at bounding box center [548, 470] width 48 height 24
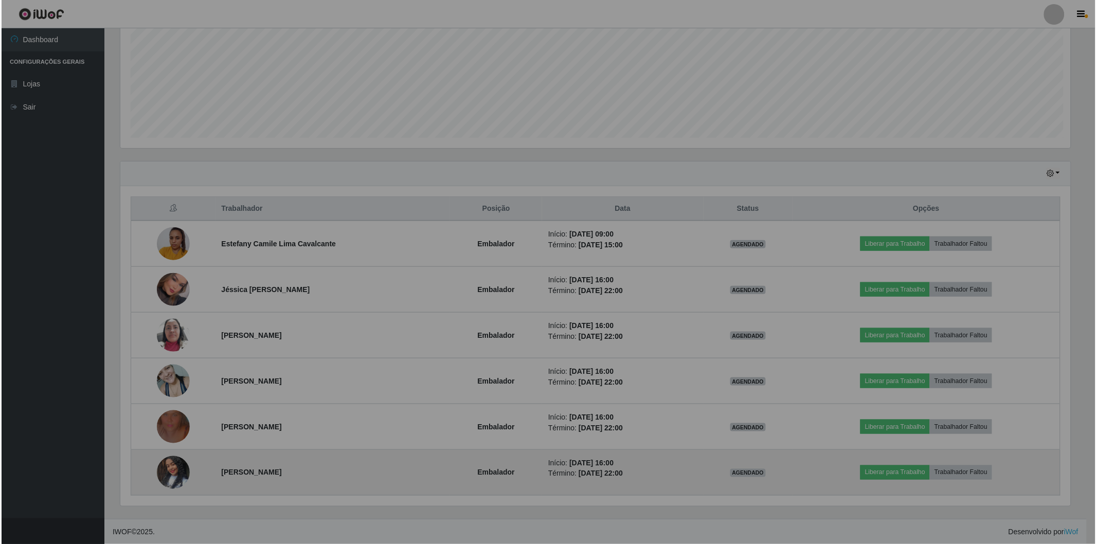
scroll to position [213, 959]
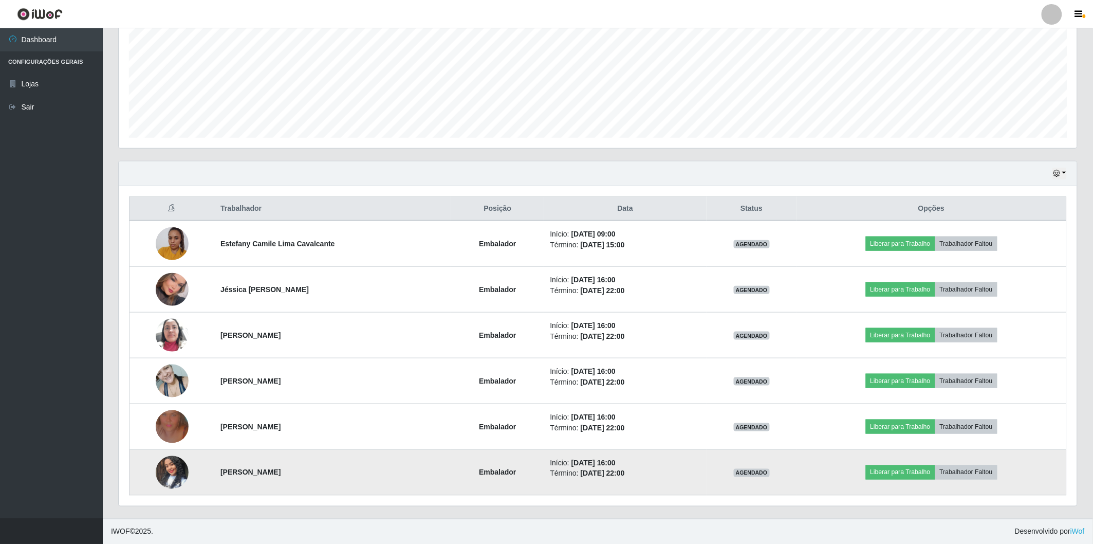
click at [161, 474] on img at bounding box center [172, 472] width 33 height 59
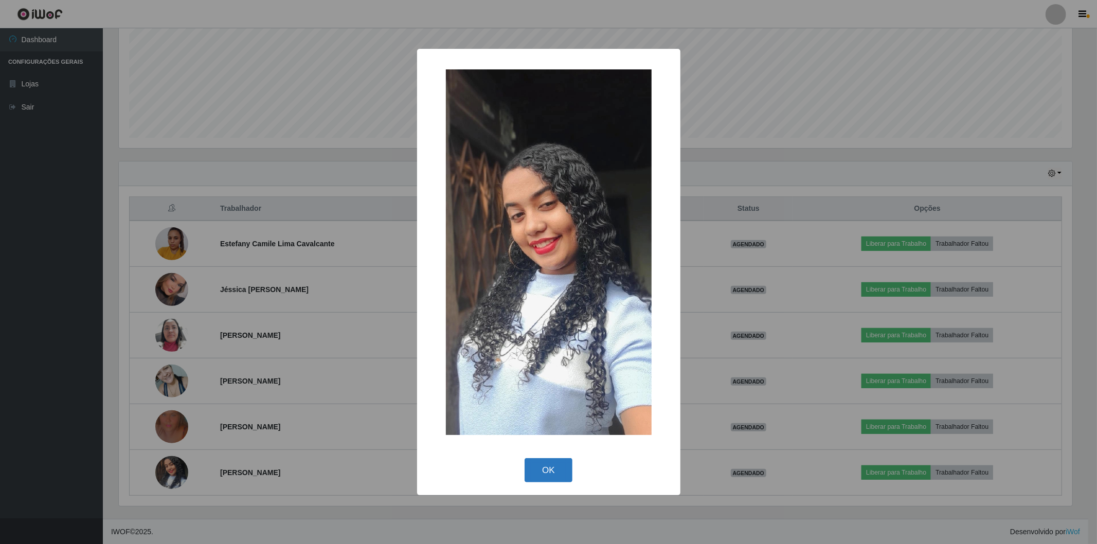
click at [547, 471] on button "OK" at bounding box center [548, 470] width 48 height 24
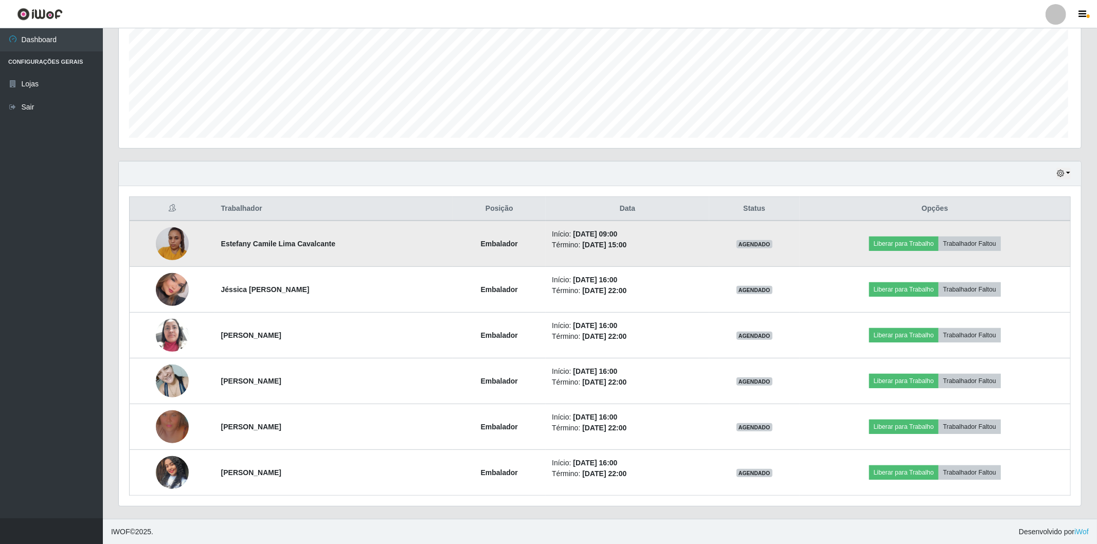
scroll to position [213, 959]
click at [160, 243] on img at bounding box center [172, 244] width 33 height 44
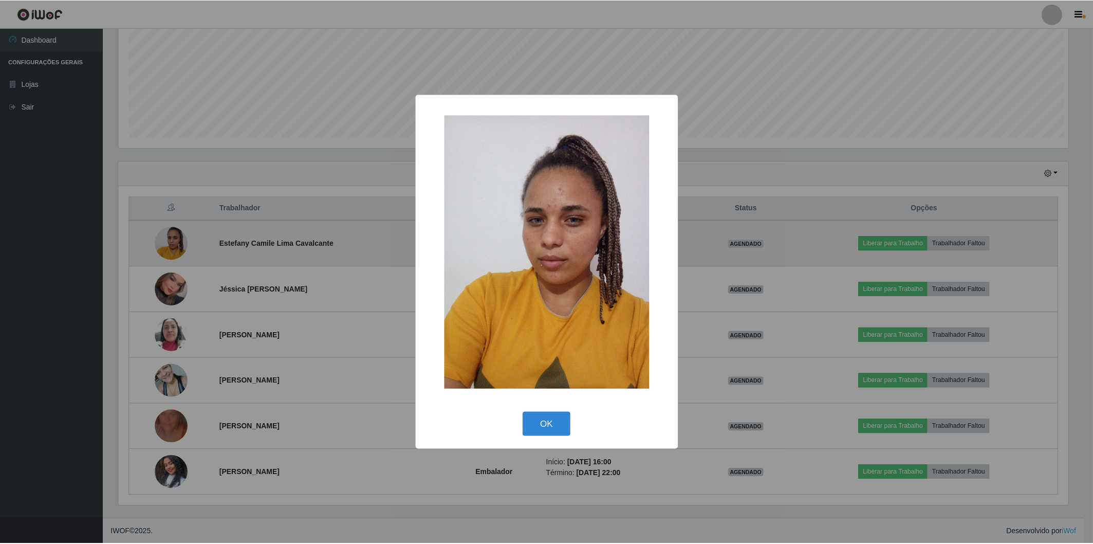
scroll to position [213, 953]
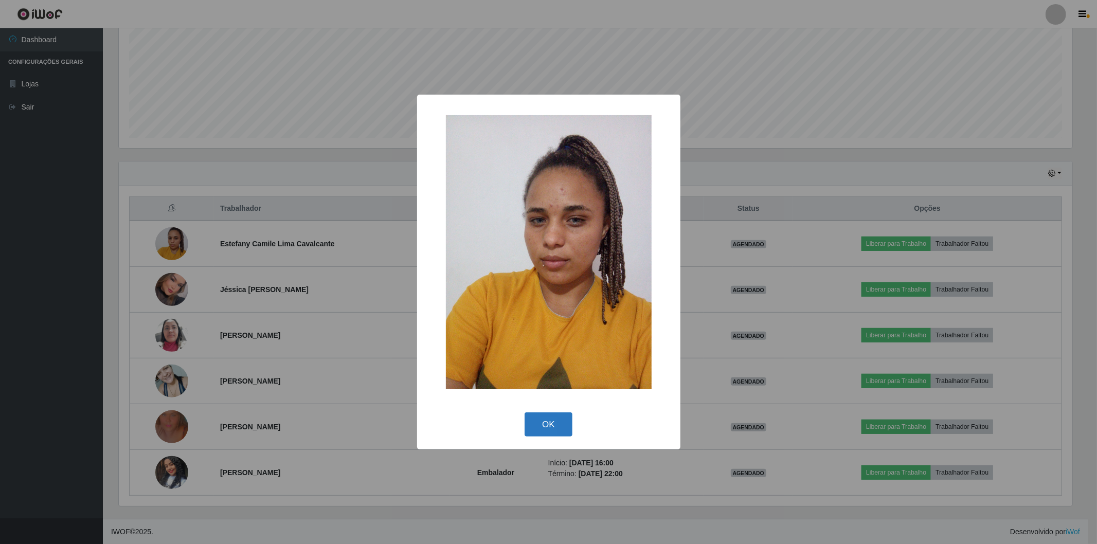
click at [548, 432] on button "OK" at bounding box center [548, 424] width 48 height 24
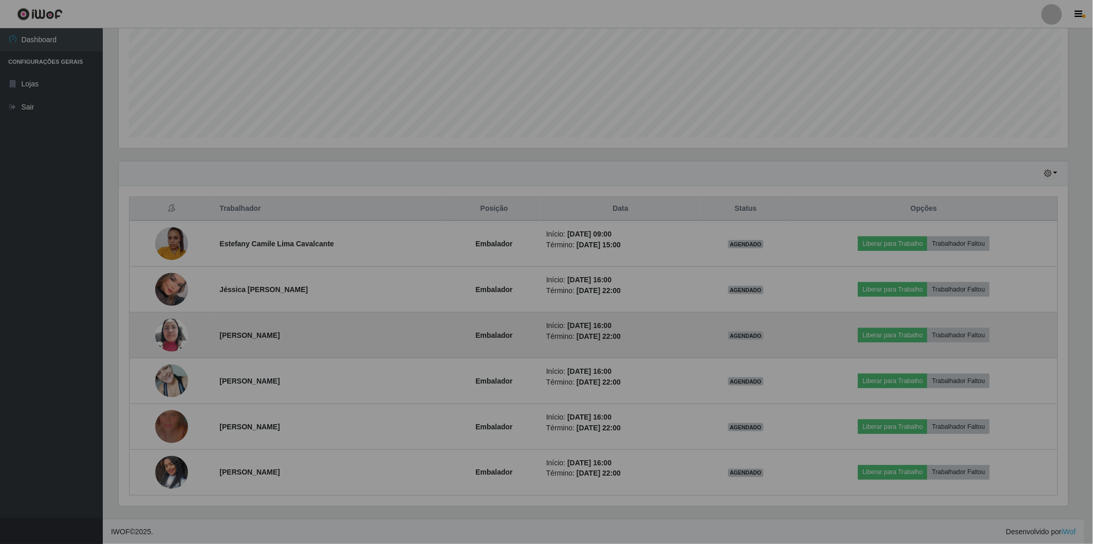
scroll to position [213, 959]
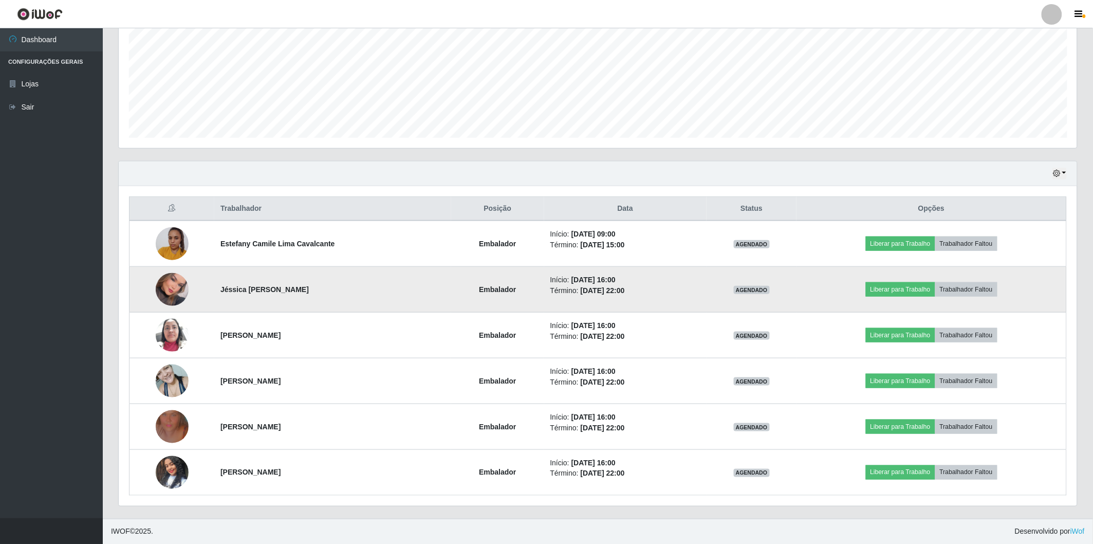
click at [161, 288] on img at bounding box center [172, 289] width 33 height 47
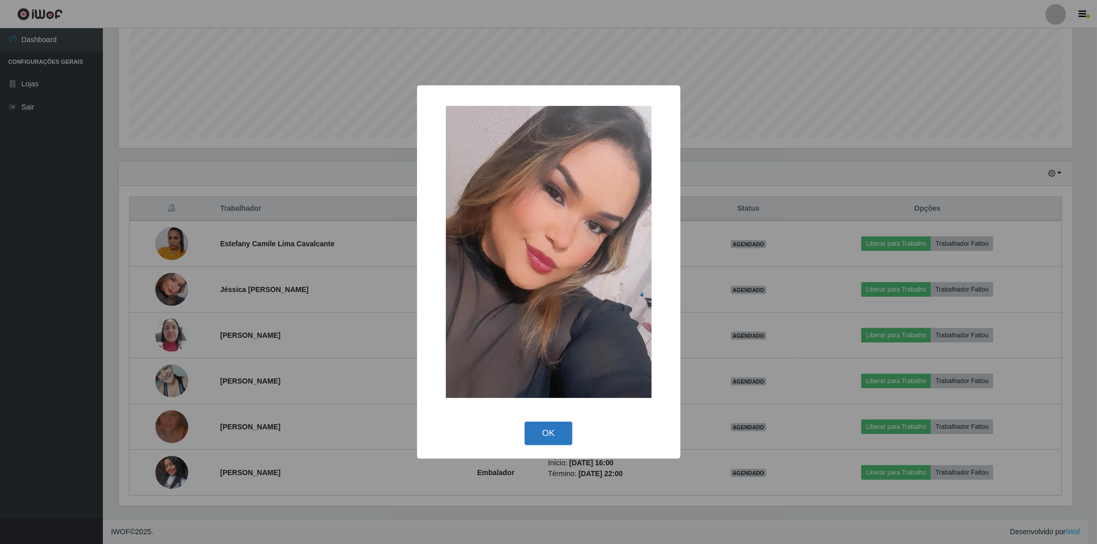
click at [540, 436] on button "OK" at bounding box center [548, 434] width 48 height 24
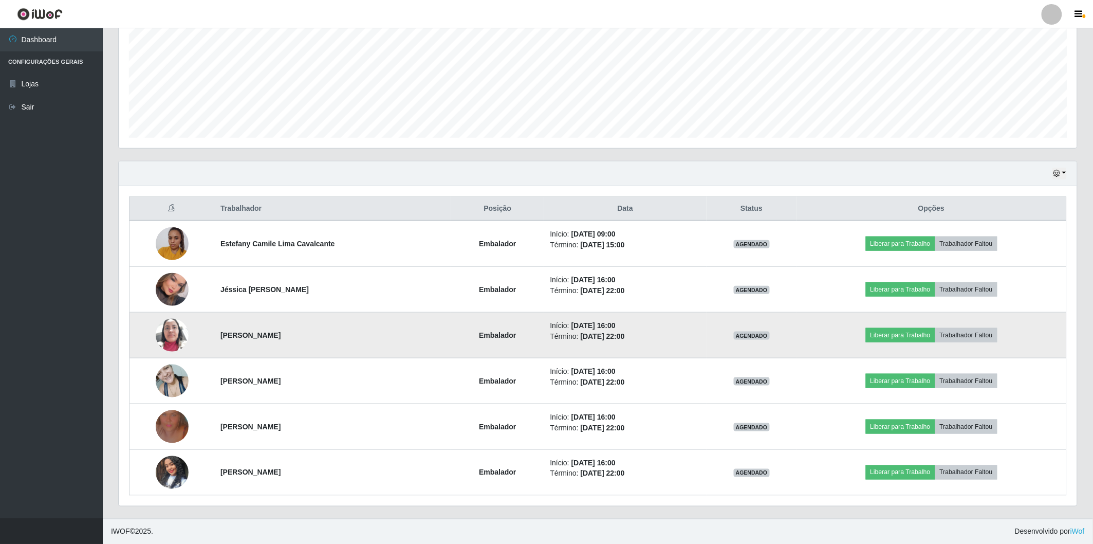
click at [172, 333] on img at bounding box center [172, 335] width 33 height 44
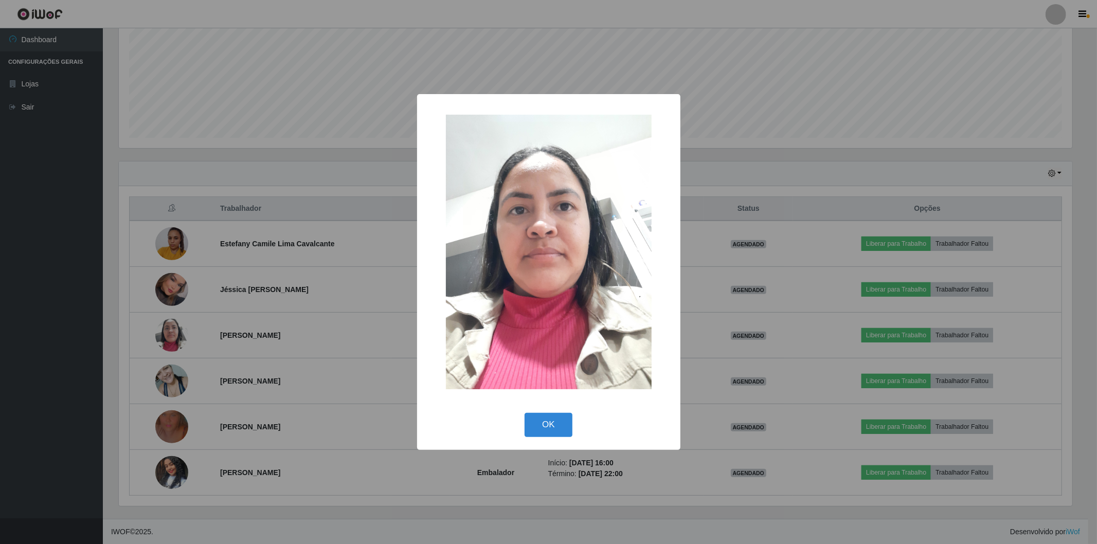
click at [44, 320] on div "× OK Cancel" at bounding box center [548, 272] width 1097 height 544
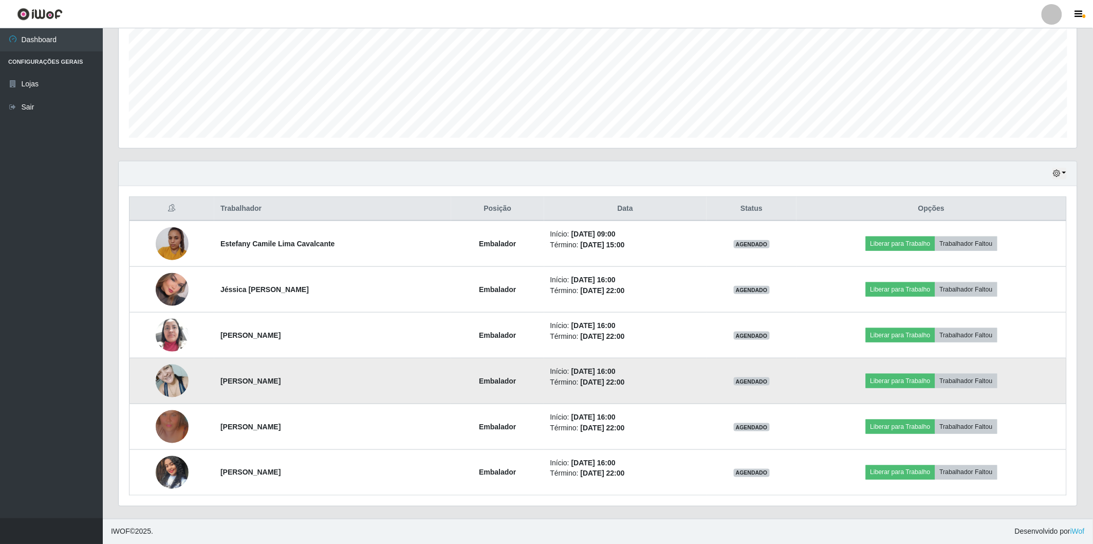
click at [180, 375] on img at bounding box center [172, 381] width 33 height 44
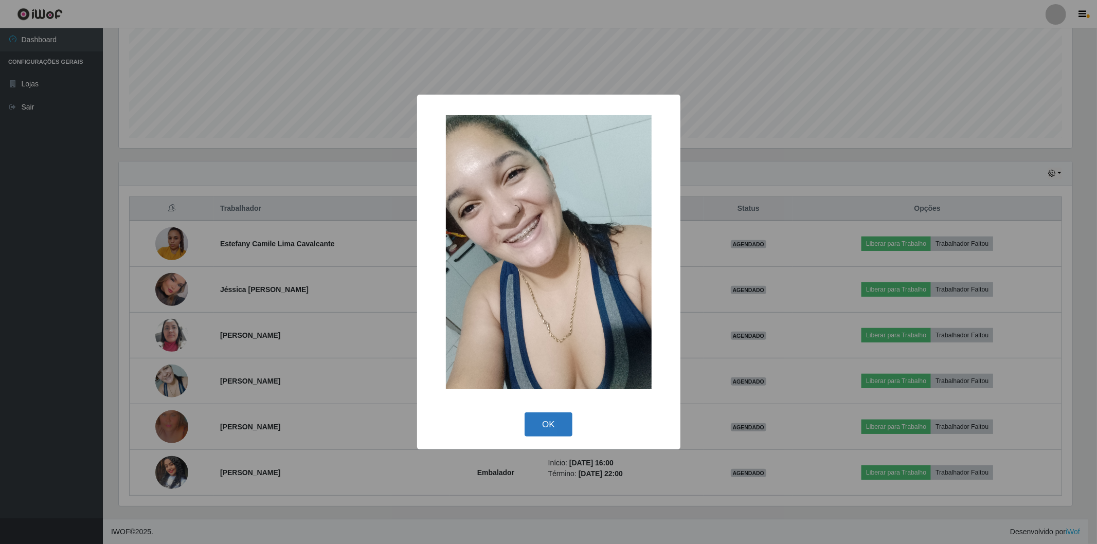
click at [547, 428] on button "OK" at bounding box center [548, 424] width 48 height 24
